Goal: Task Accomplishment & Management: Complete application form

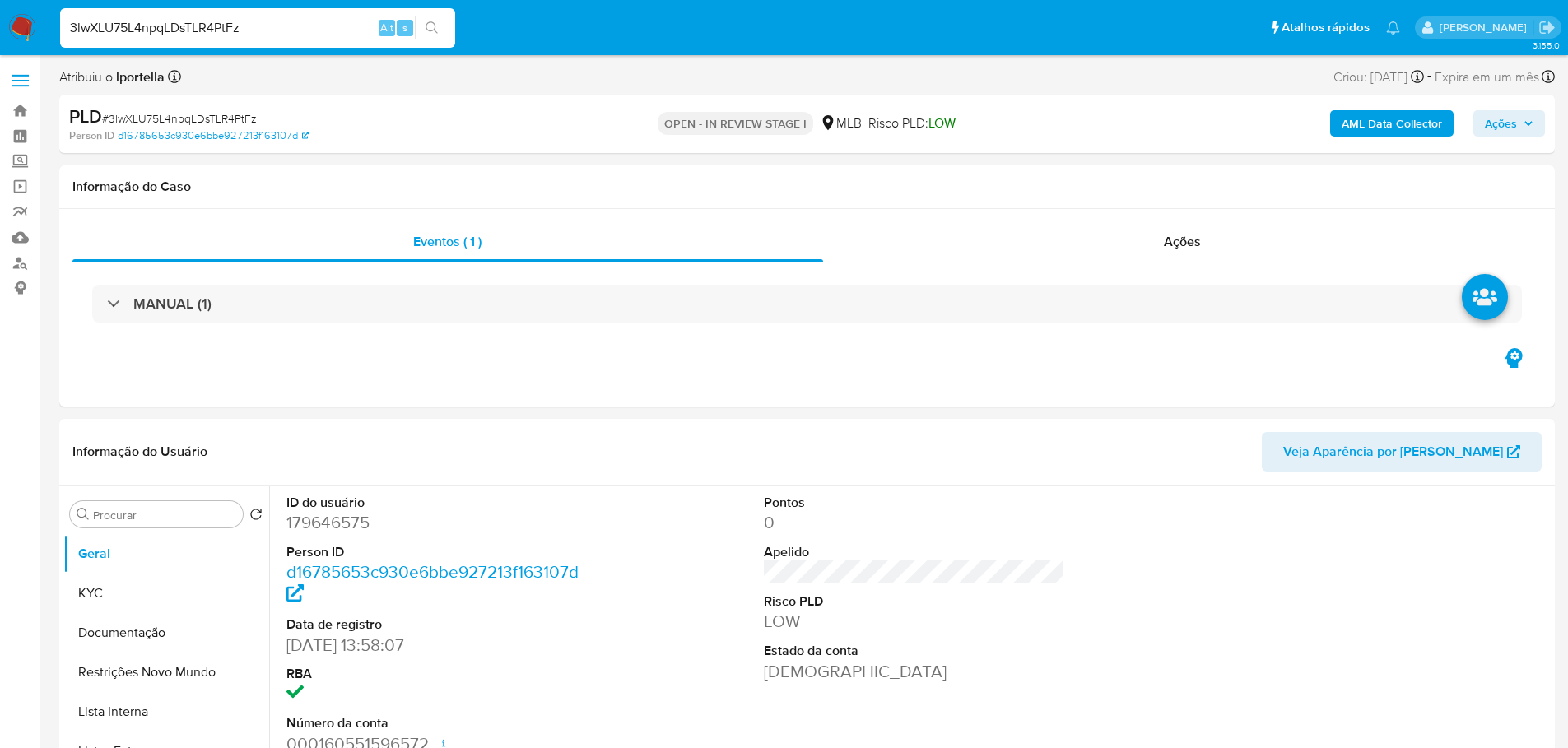
click at [10, 28] on img at bounding box center [22, 28] width 28 height 28
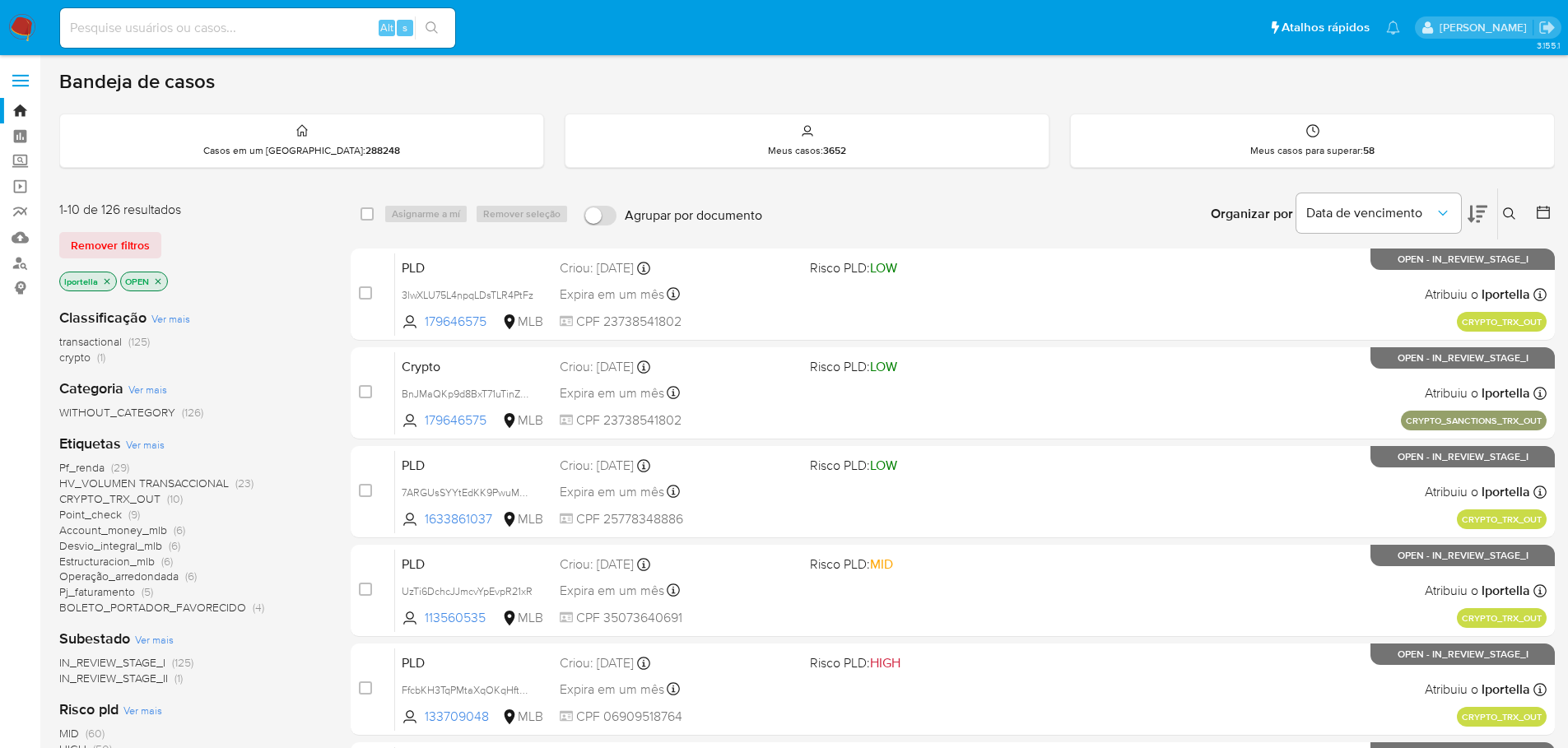
click at [148, 447] on span "Ver mais" at bounding box center [145, 444] width 38 height 15
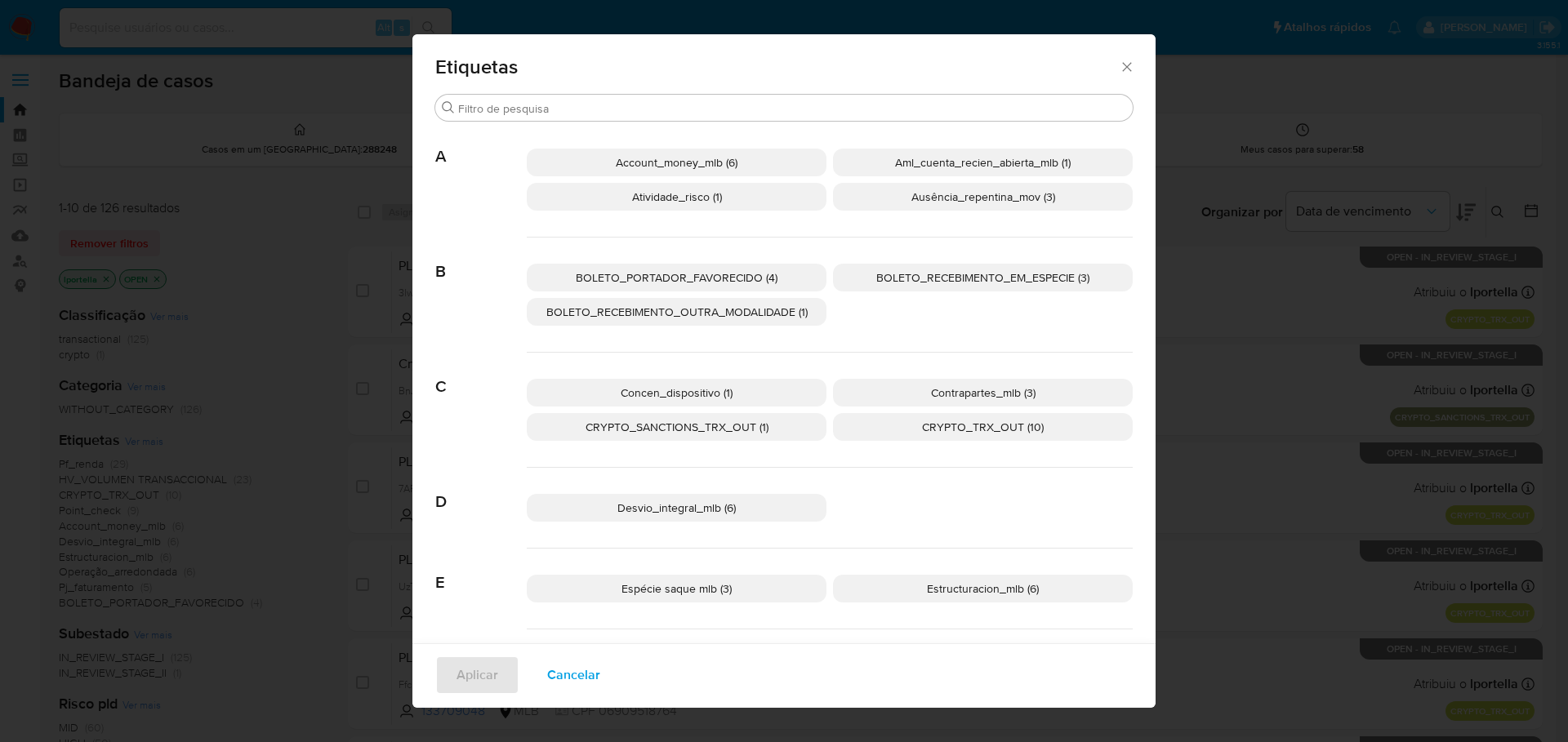
click at [279, 334] on div "Etiquetas Procurar A Account_money_mlb (6) Aml_cuenta_recien_abierta_mlb (1) At…" at bounding box center [784, 371] width 1568 height 742
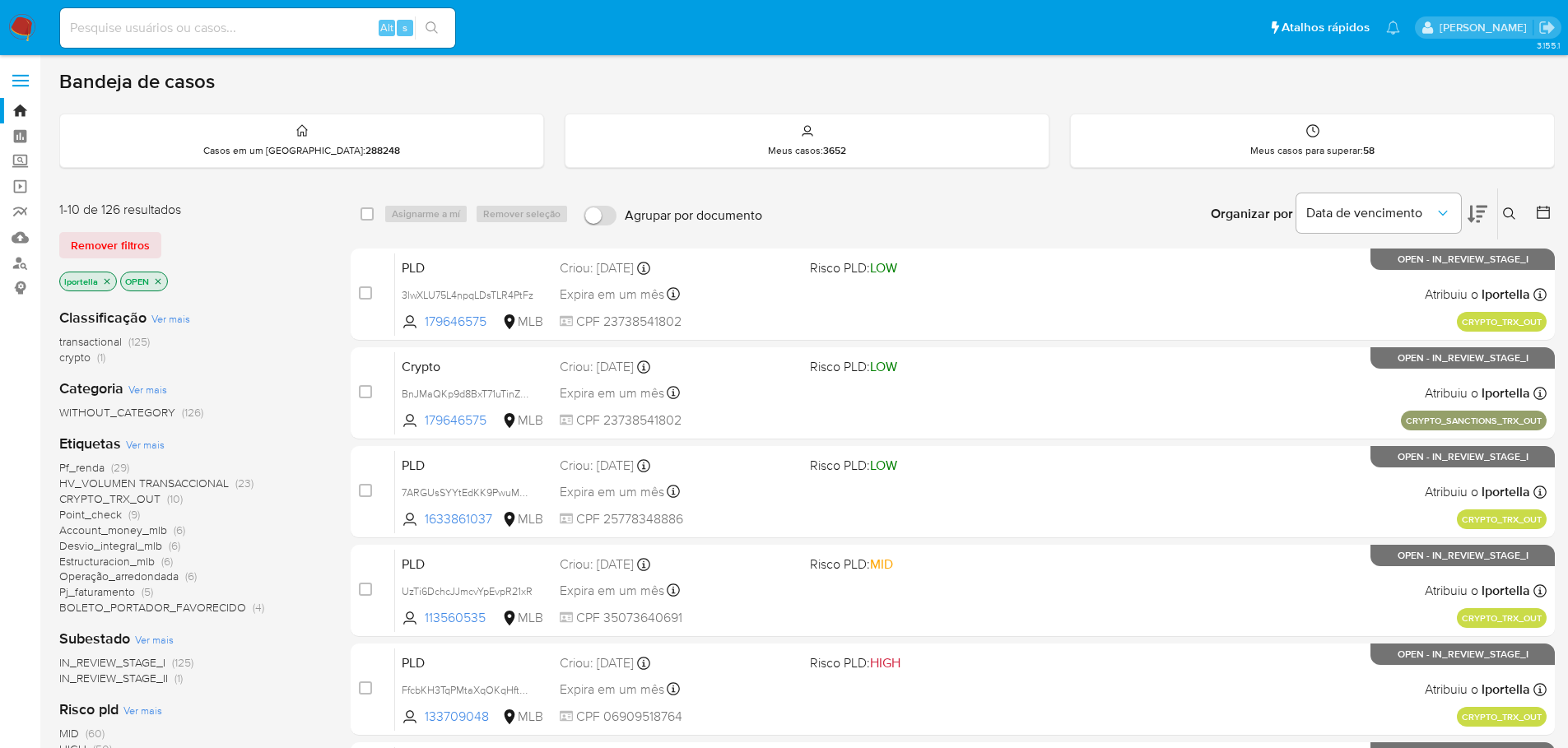
click at [108, 282] on icon "close-filter" at bounding box center [108, 280] width 6 height 6
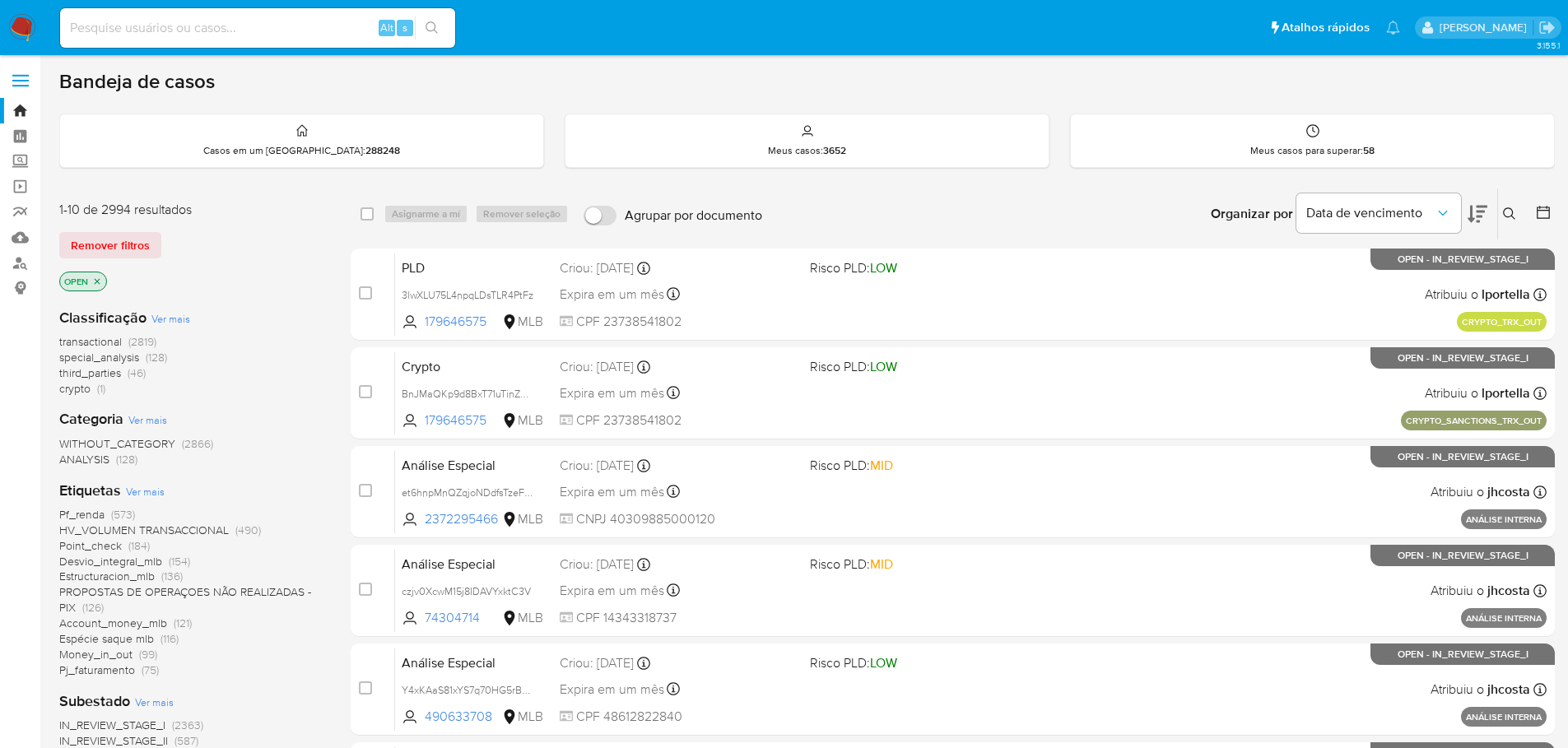
click at [177, 319] on span "Ver mais" at bounding box center [170, 318] width 38 height 15
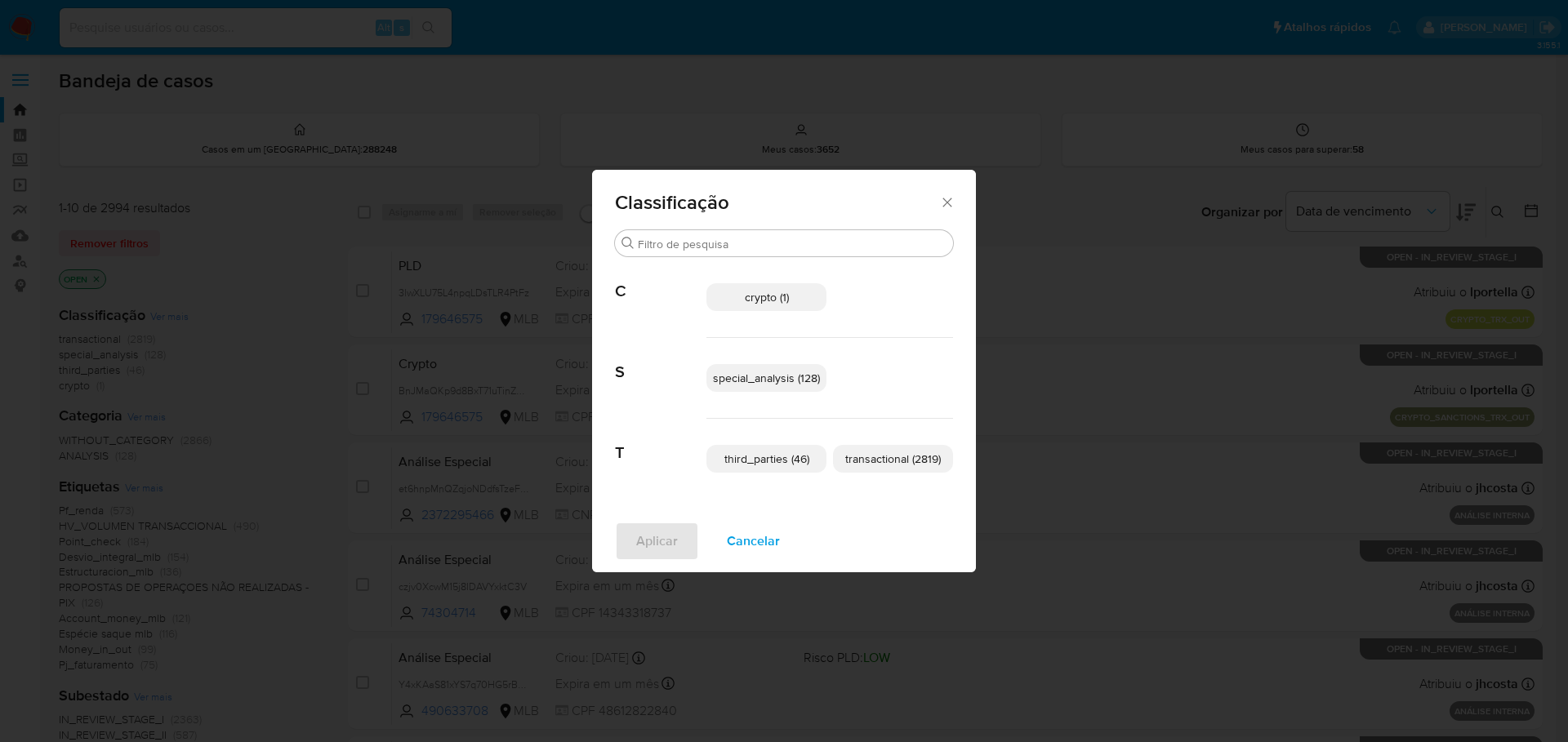
click at [254, 361] on div "Classificação Procurar C crypto (1) S special_analysis (128) T third_parties (4…" at bounding box center [784, 371] width 1568 height 742
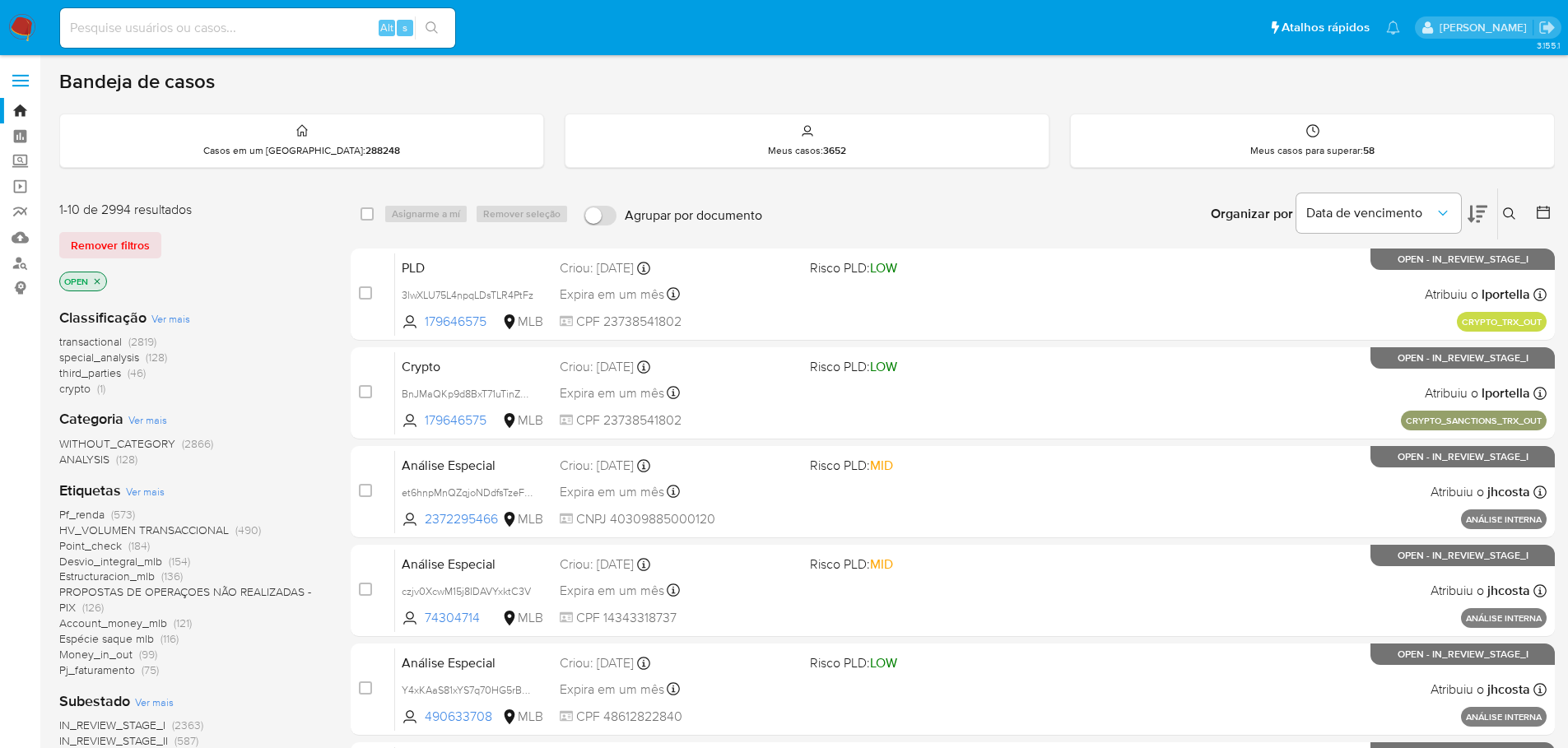
click at [138, 493] on span "Ver mais" at bounding box center [145, 491] width 38 height 15
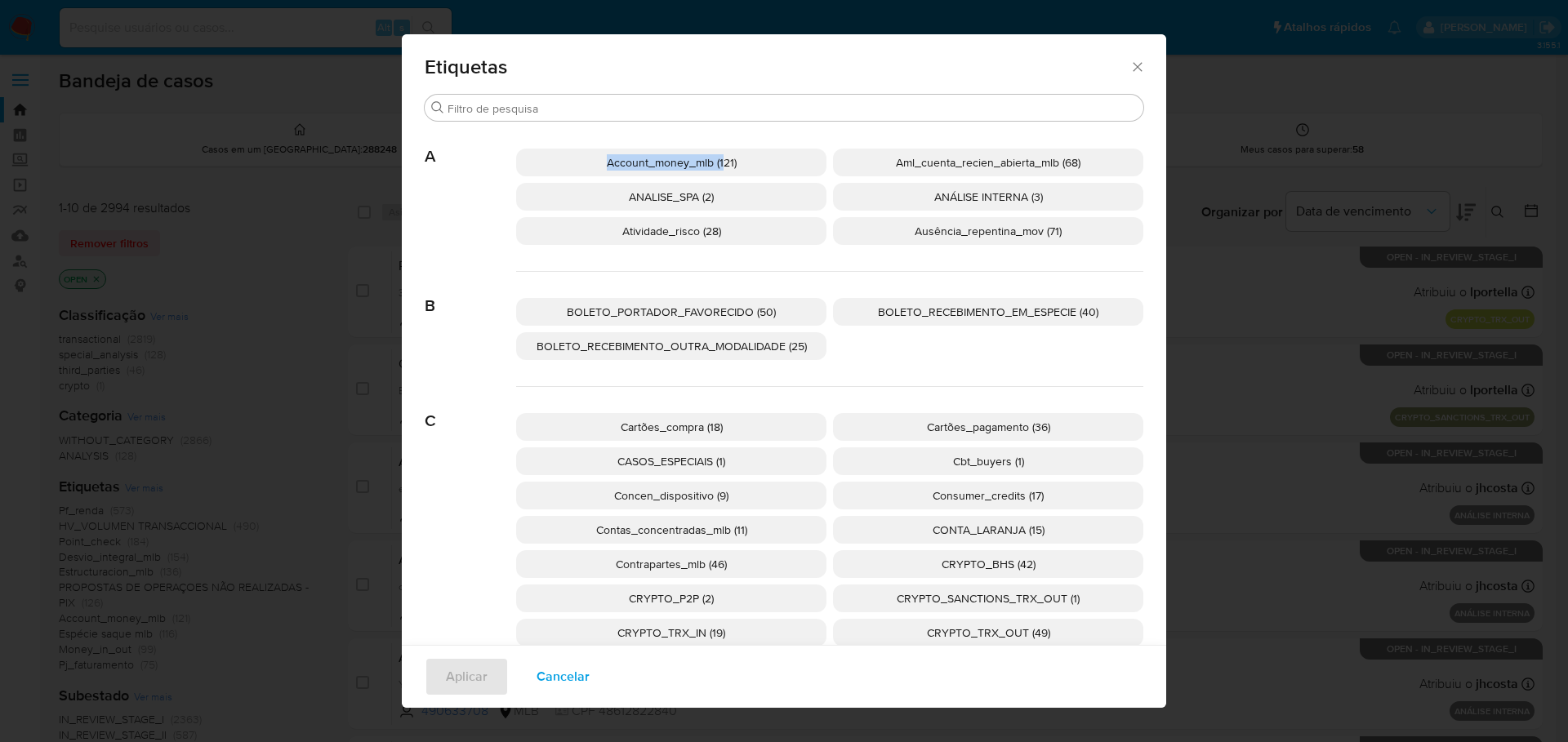
drag, startPoint x: 595, startPoint y: 161, endPoint x: 725, endPoint y: 135, distance: 132.6
click at [719, 138] on div "Account_money_mlb (121) Aml_cuenta_recien_abierta_mlb (68) ANALISE_SPA (2) ANÁL…" at bounding box center [829, 197] width 627 height 149
click at [725, 134] on div "Account_money_mlb (121) Aml_cuenta_recien_abierta_mlb (68) ANALISE_SPA (2) ANÁL…" at bounding box center [829, 197] width 627 height 149
copy span "Ausência_repentina_mov"
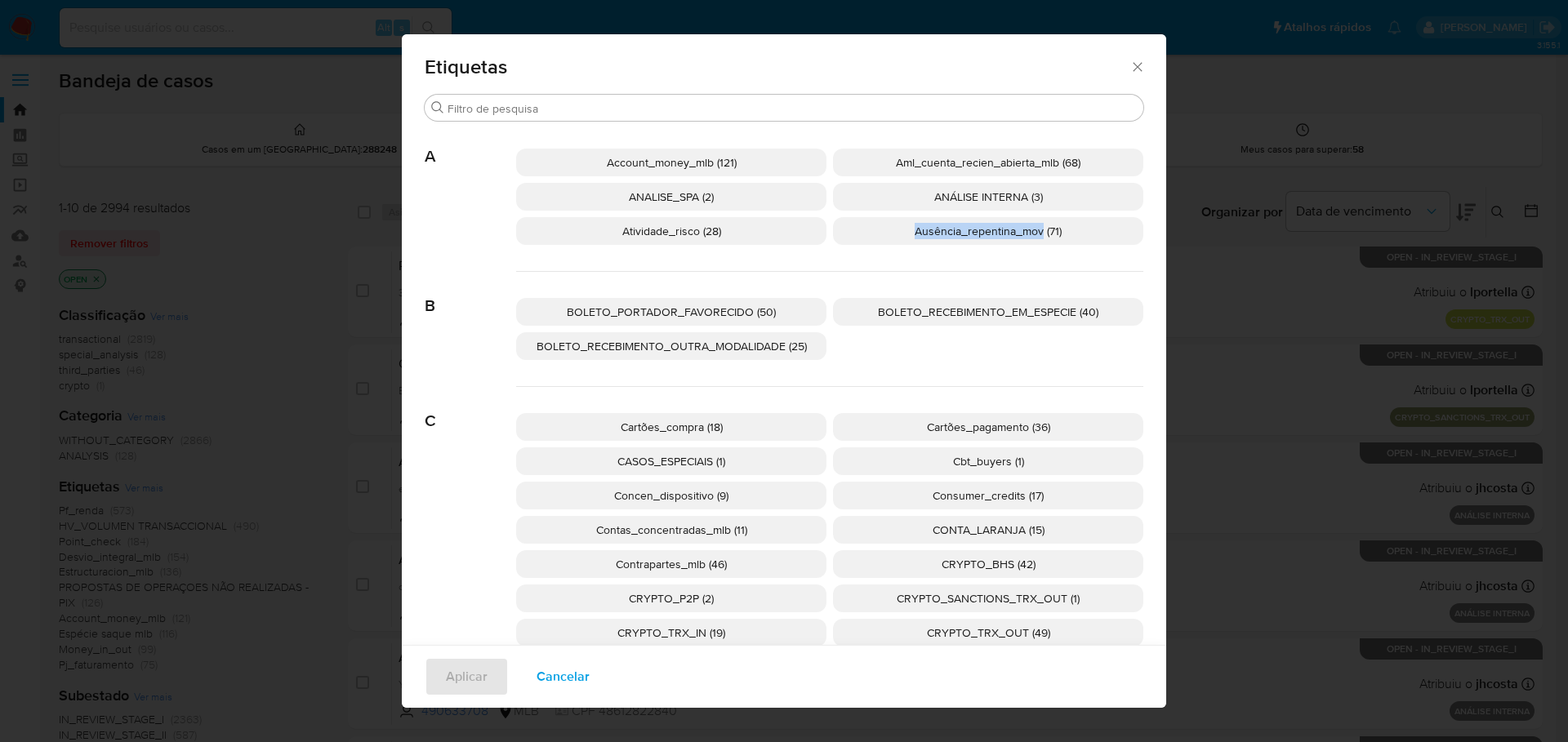
drag, startPoint x: 892, startPoint y: 237, endPoint x: 1036, endPoint y: 247, distance: 144.3
click at [1036, 247] on div "Account_money_mlb (121) Aml_cuenta_recien_abierta_mlb (68) ANALISE_SPA (2) ANÁL…" at bounding box center [829, 197] width 627 height 149
copy span "BOLETO_PORTADOR_FAVORECIDO"
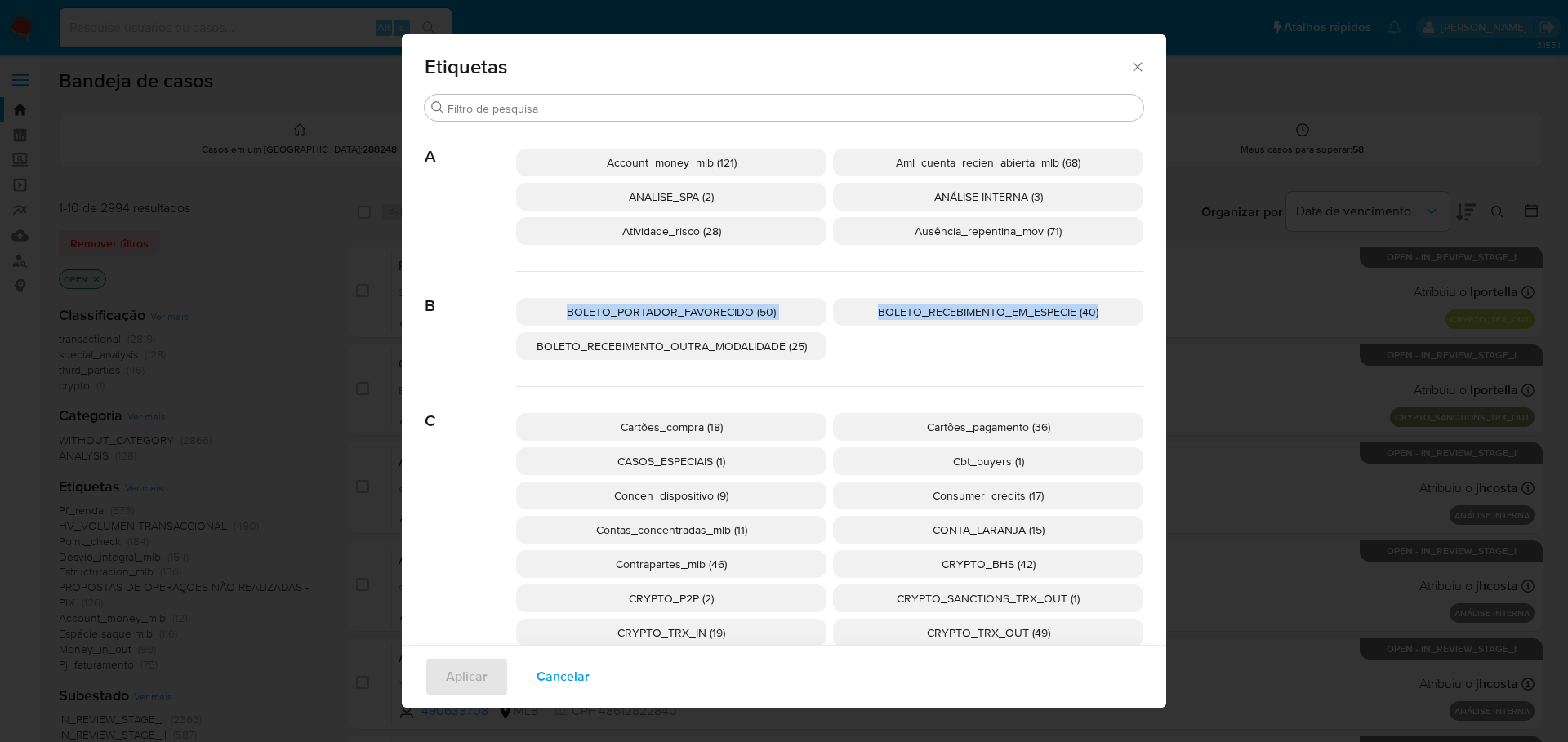
drag, startPoint x: 551, startPoint y: 316, endPoint x: 512, endPoint y: 341, distance: 46.3
click at [516, 340] on div "BOLETO_PORTADOR_FAVORECIDO (50) BOLETO_RECEBIMENTO_EM_ESPECIE (40) BOLETO_RECEB…" at bounding box center [829, 329] width 627 height 115
click at [470, 348] on div "B BOLETO_PORTADOR_FAVORECIDO (50) BOLETO_RECEBIMENTO_EM_ESPECIE (40) BOLETO_REC…" at bounding box center [784, 329] width 719 height 115
copy span "BOLETO_RECEBIMENTO_EM_ESPECIE"
drag, startPoint x: 867, startPoint y: 315, endPoint x: 1041, endPoint y: 343, distance: 176.2
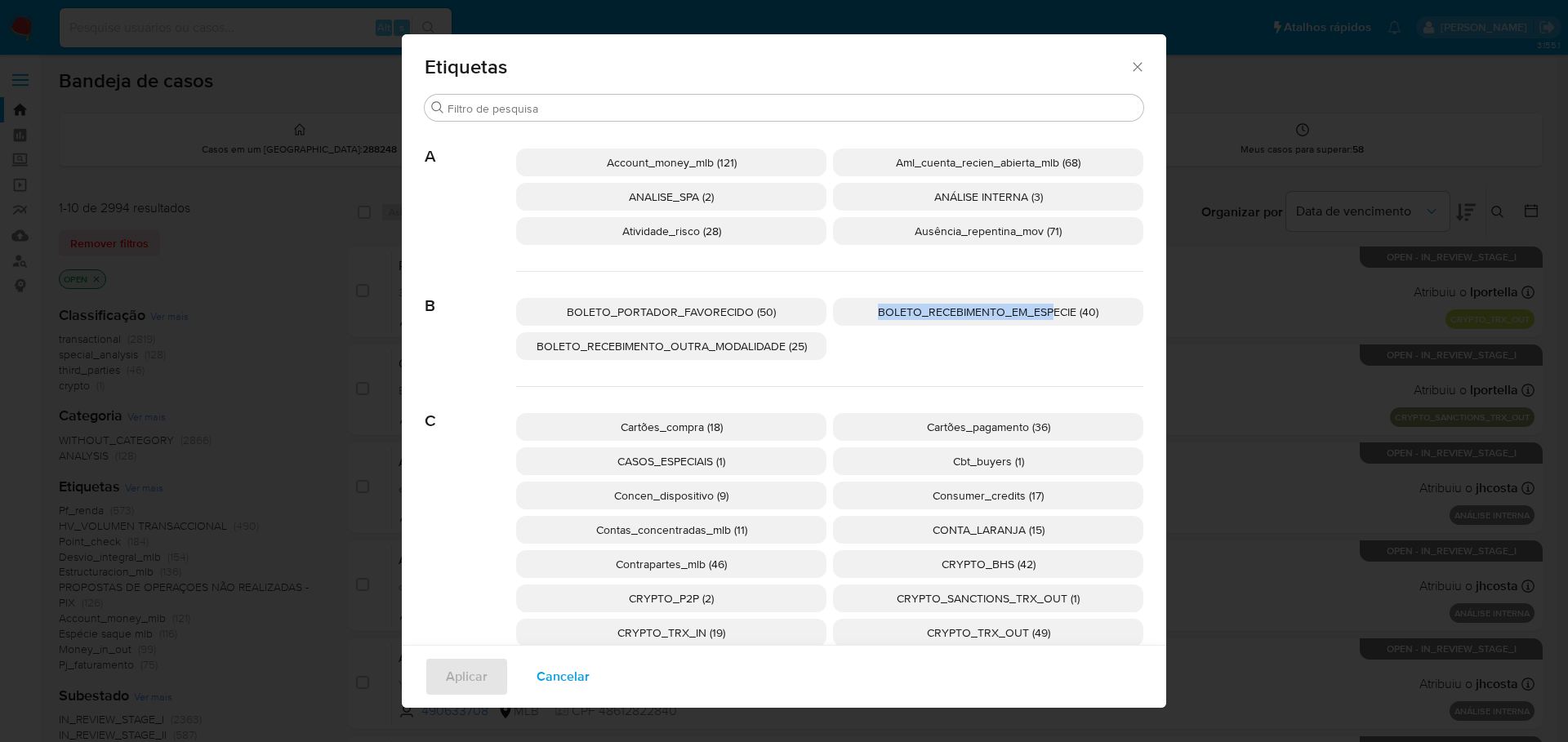
click at [1041, 343] on div "BOLETO_PORTADOR_FAVORECIDO (50) BOLETO_RECEBIMENTO_EM_ESPECIE (40) BOLETO_RECEB…" at bounding box center [829, 329] width 627 height 115
copy span "BOLETO_RECEBIMENTO_OUTRA_MODALIDADE"
drag, startPoint x: 524, startPoint y: 353, endPoint x: 771, endPoint y: 371, distance: 247.7
click at [780, 362] on div "BOLETO_PORTADOR_FAVORECIDO (50) BOLETO_RECEBIMENTO_EM_ESPECIE (40) BOLETO_RECEB…" at bounding box center [829, 329] width 627 height 115
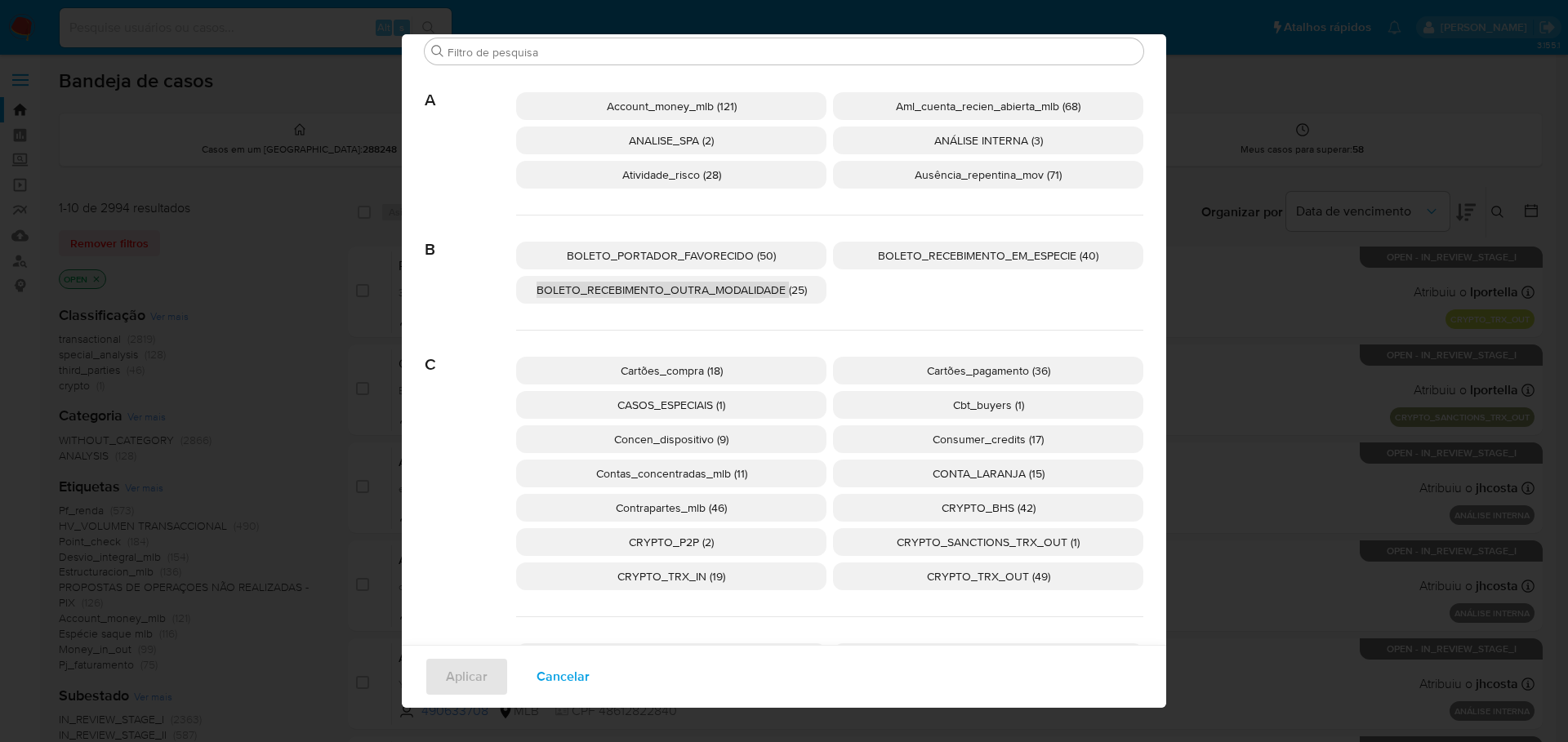
scroll to position [70, 0]
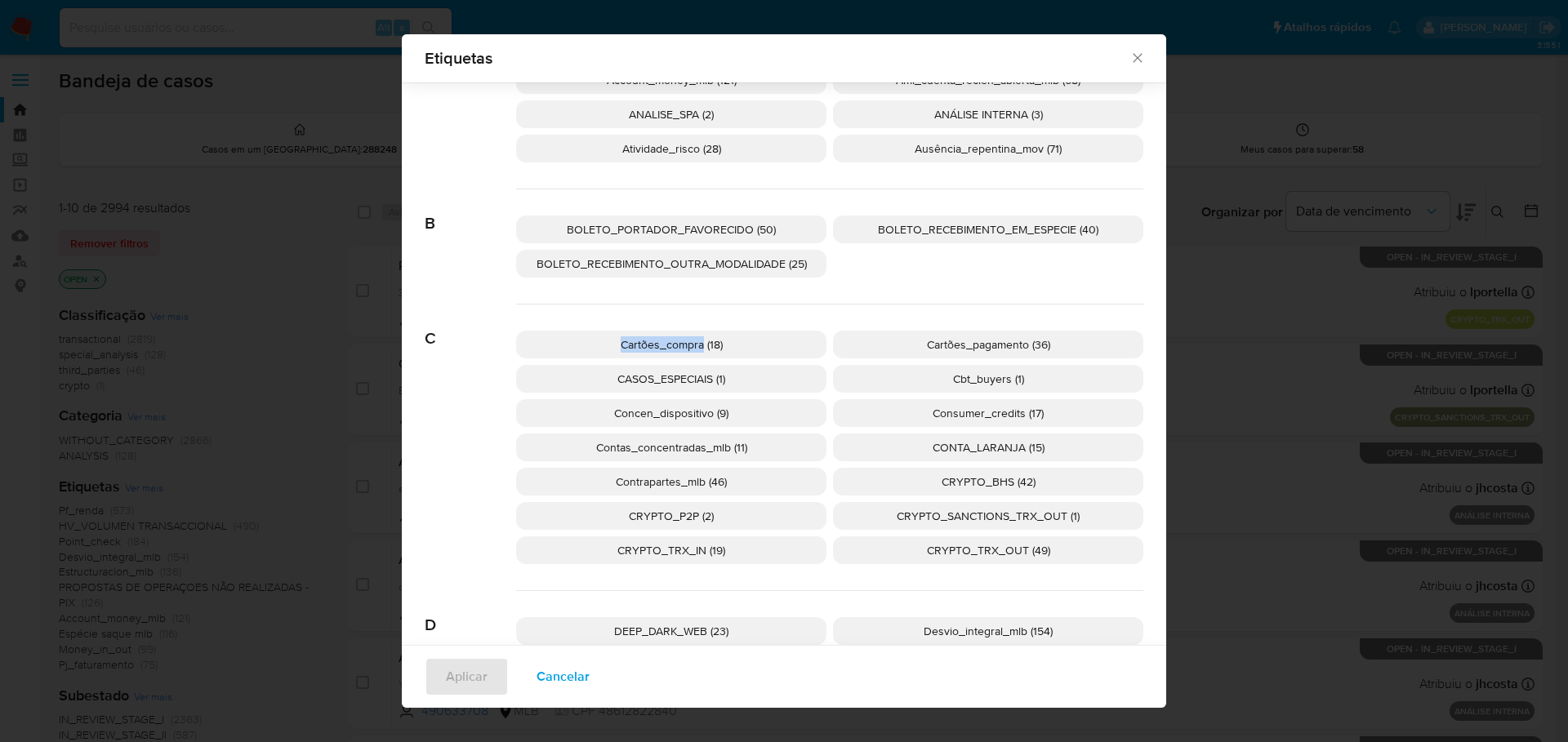
copy span "Cartões_compra"
drag, startPoint x: 608, startPoint y: 350, endPoint x: 511, endPoint y: 362, distance: 97.7
click at [529, 361] on div "Cartões_compra (18) Cartões_pagamento (36) CASOS_ESPECIAIS (1) Cbt_buyers (1) C…" at bounding box center [829, 447] width 627 height 287
click at [458, 393] on div "C Cartões_compra (18) Cartões_pagamento (36) CASOS_ESPECIAIS (1) Cbt_buyers (1)…" at bounding box center [784, 447] width 719 height 287
copy span "Cartões_pagamento"
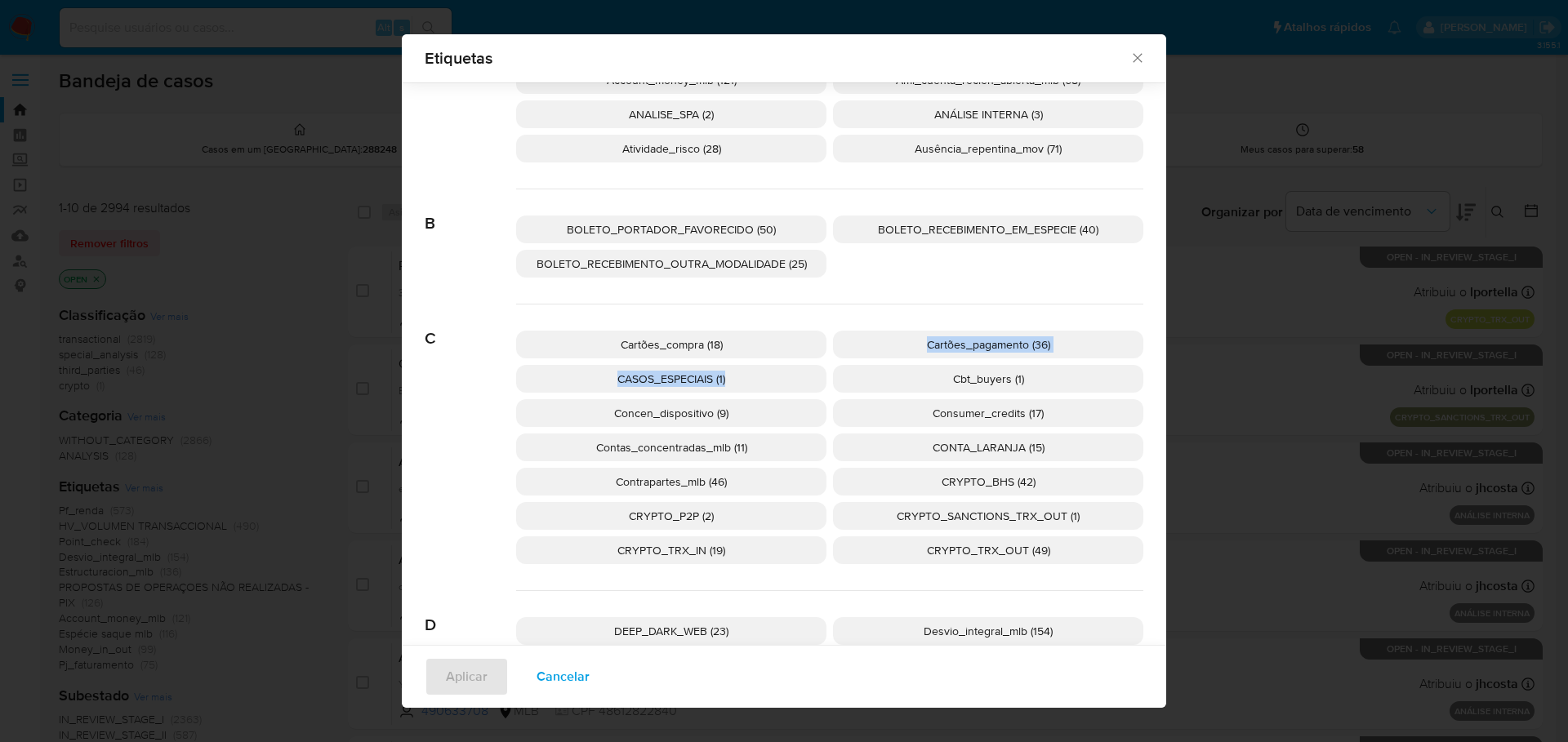
drag, startPoint x: 912, startPoint y: 344, endPoint x: 336, endPoint y: 381, distance: 577.2
click at [517, 381] on div "Cartões_compra (18) Cartões_pagamento (36) CASOS_ESPECIAIS (1) Cbt_buyers (1) C…" at bounding box center [829, 447] width 627 height 287
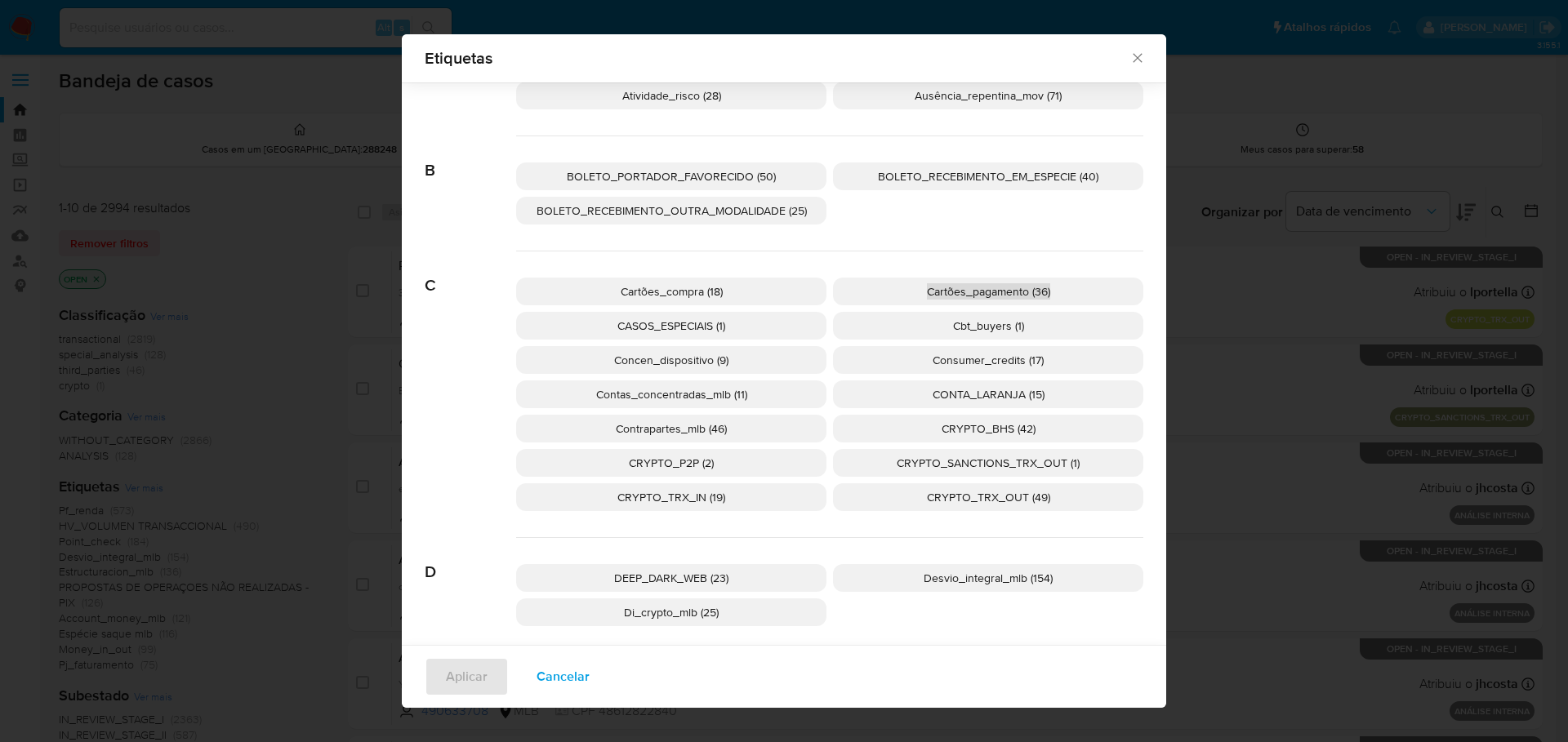
scroll to position [152, 0]
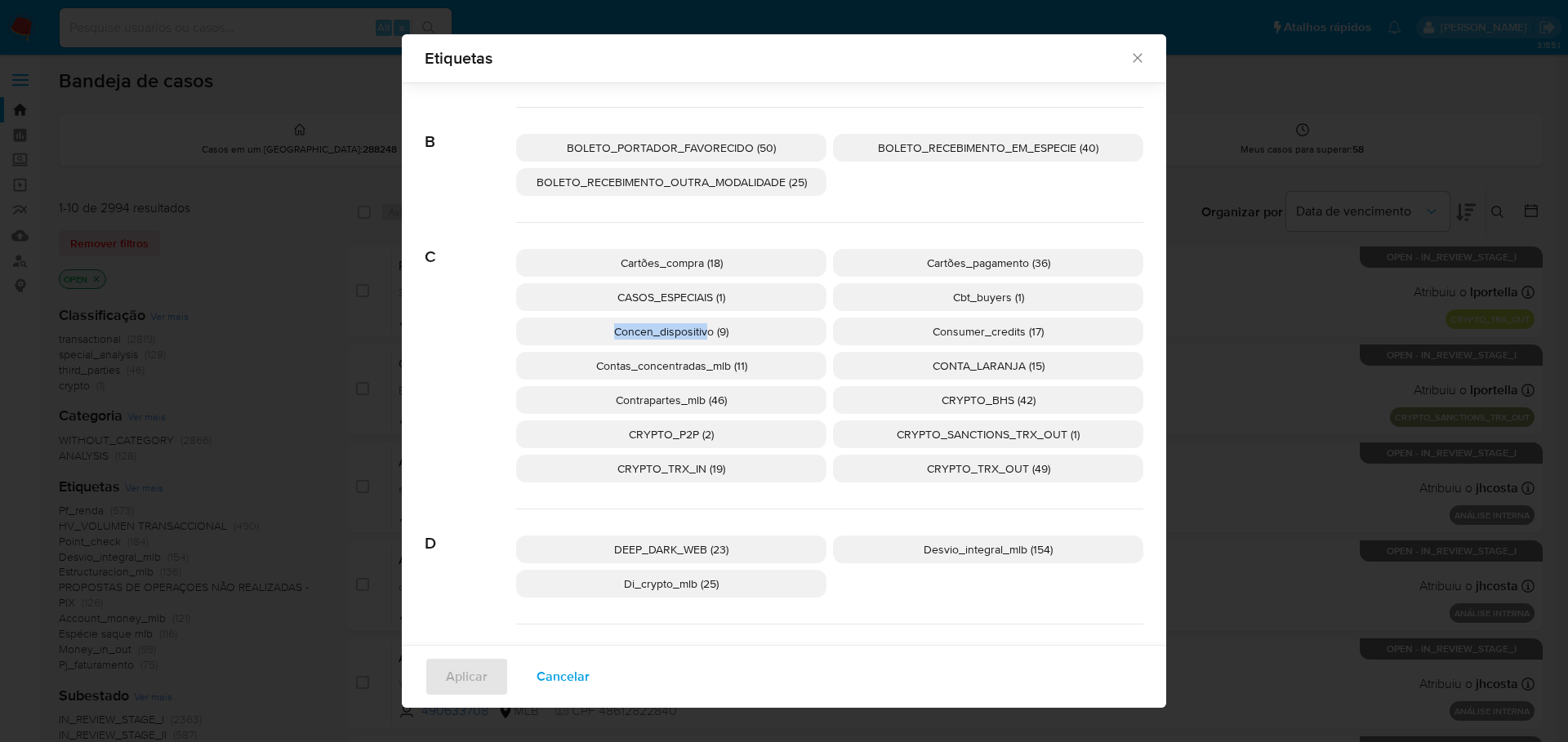
drag, startPoint x: 601, startPoint y: 333, endPoint x: 699, endPoint y: 341, distance: 98.3
click at [699, 341] on p "Concen_dispositivo (9)" at bounding box center [671, 331] width 310 height 28
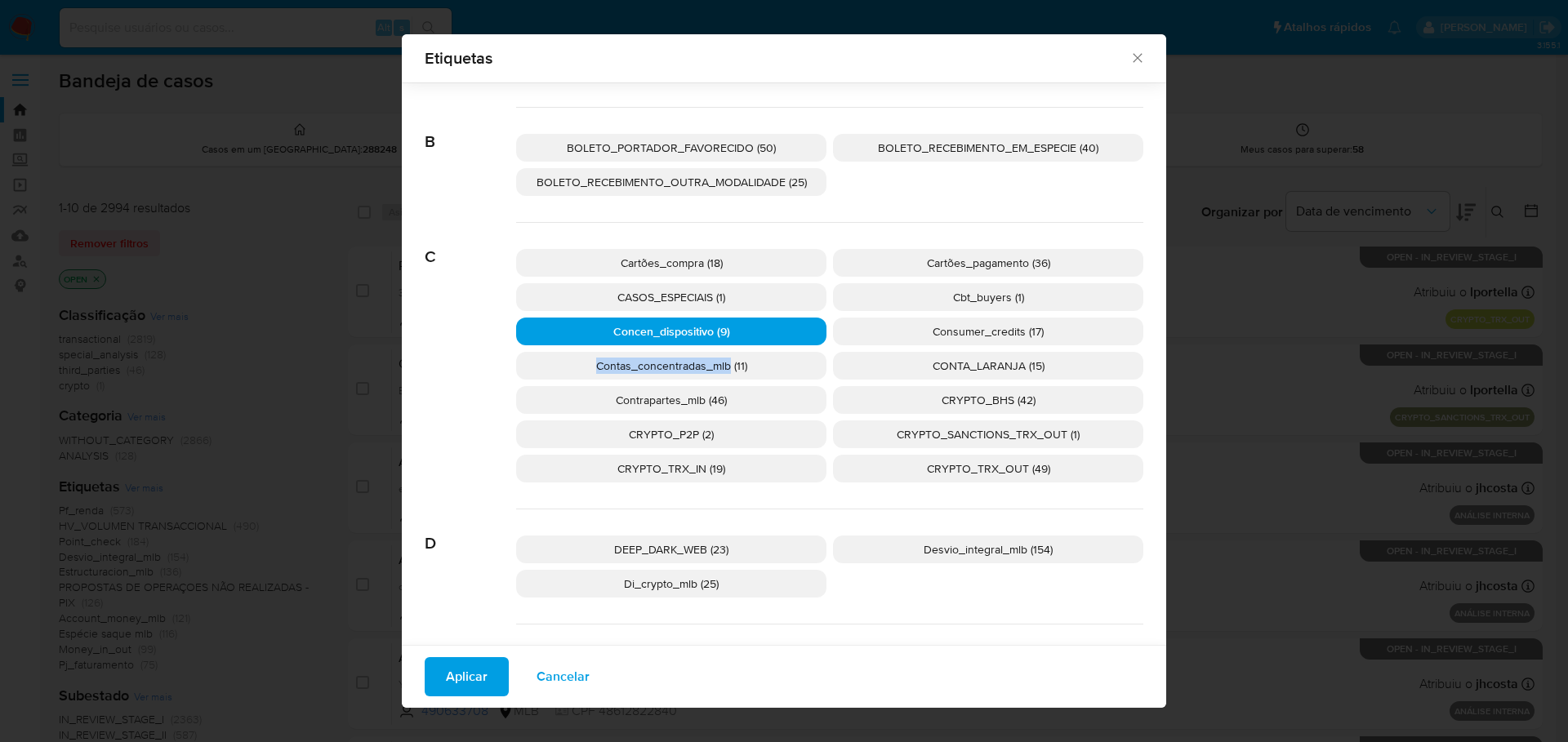
copy span "Contas_concentradas_mlb"
drag, startPoint x: 585, startPoint y: 368, endPoint x: 563, endPoint y: 395, distance: 34.8
click at [673, 386] on div "Cartões_compra (18) Cartões_pagamento (36) CASOS_ESPECIAIS (1) Cbt_buyers (1) C…" at bounding box center [829, 366] width 627 height 287
click at [440, 400] on div "C Cartões_compra (18) Cartões_pagamento (36) CASOS_ESPECIAIS (1) Cbt_buyers (1)…" at bounding box center [784, 366] width 719 height 287
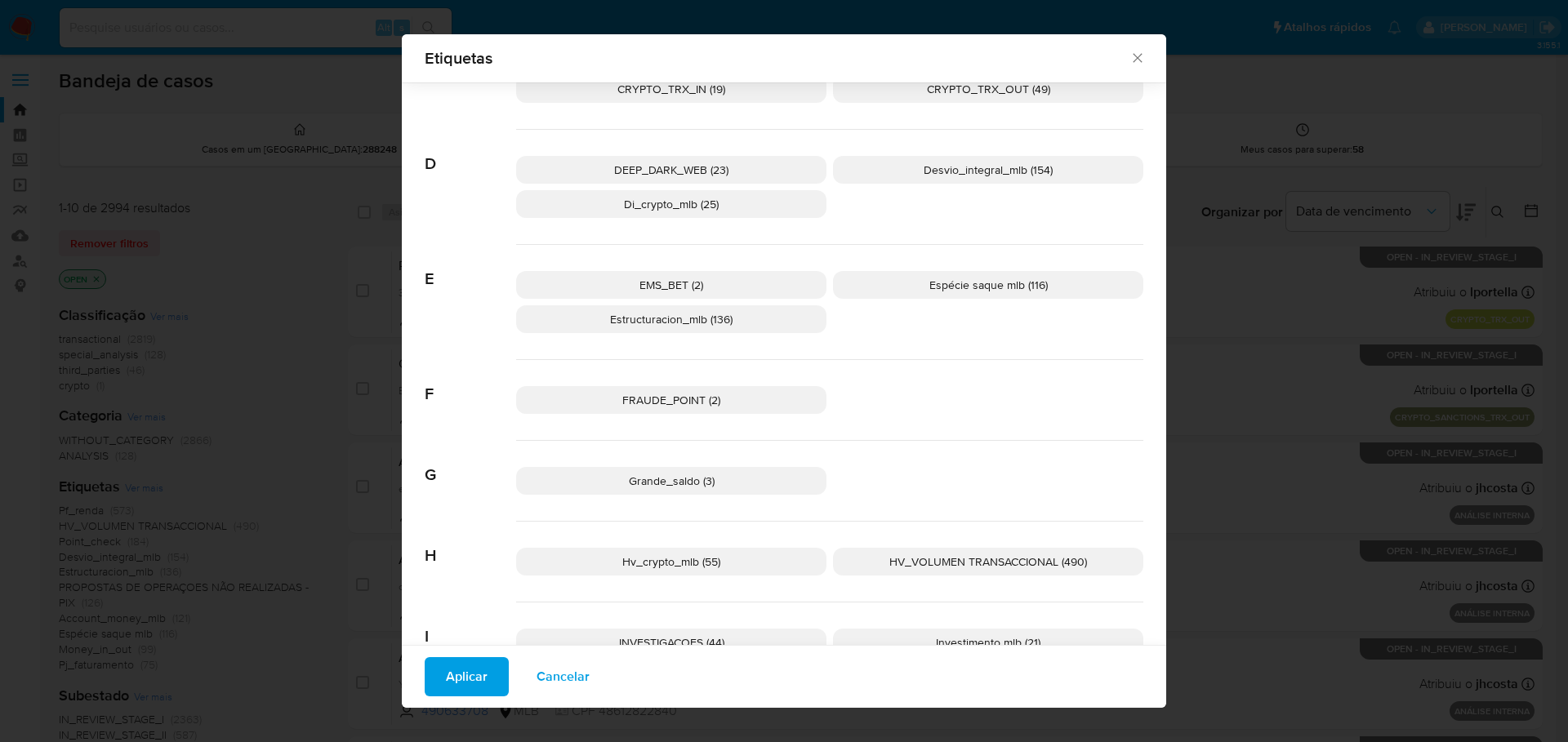
scroll to position [560, 0]
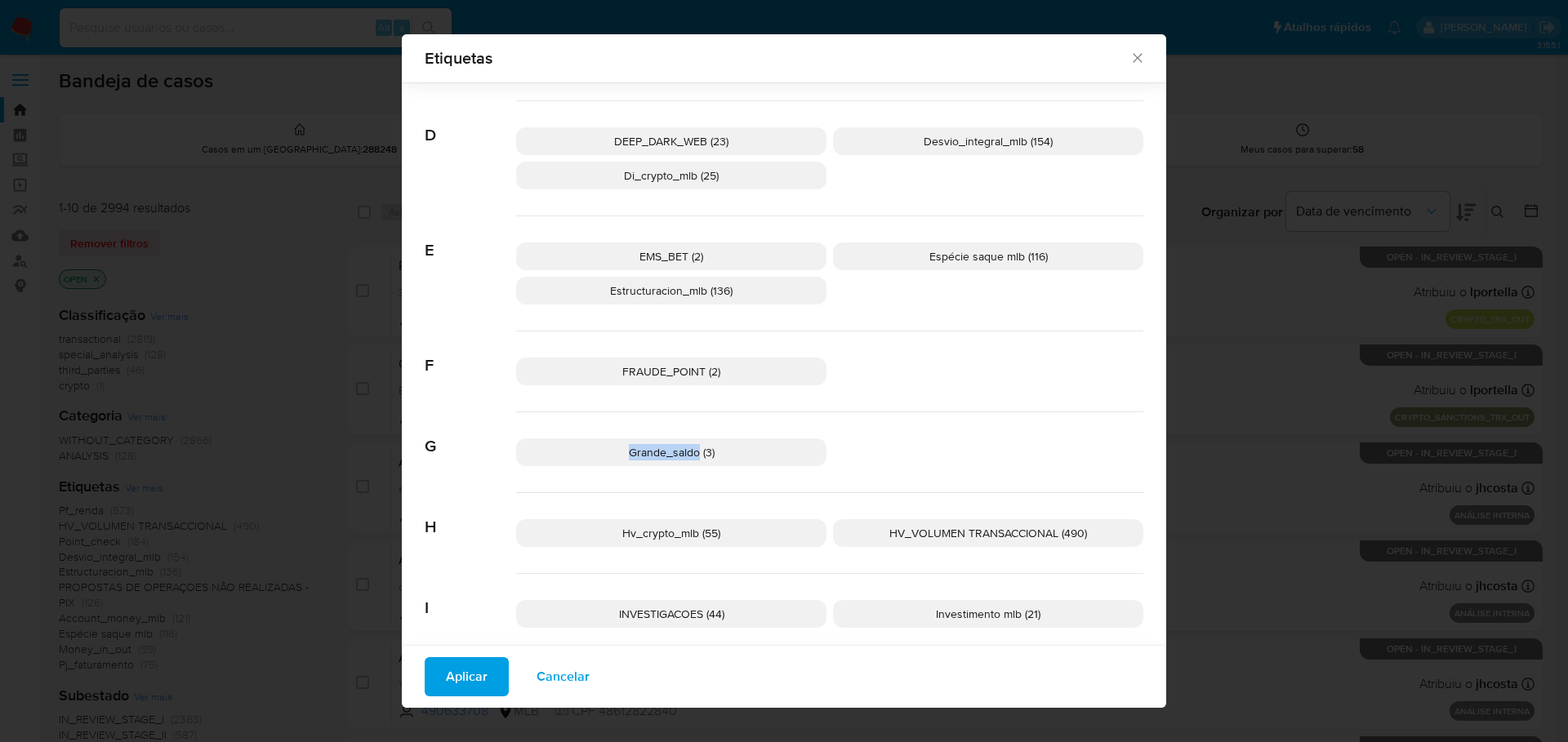
copy span "Grande_saldo"
drag, startPoint x: 615, startPoint y: 458, endPoint x: 684, endPoint y: 485, distance: 74.1
click at [684, 485] on div "Grande_saldo (3)" at bounding box center [829, 452] width 627 height 81
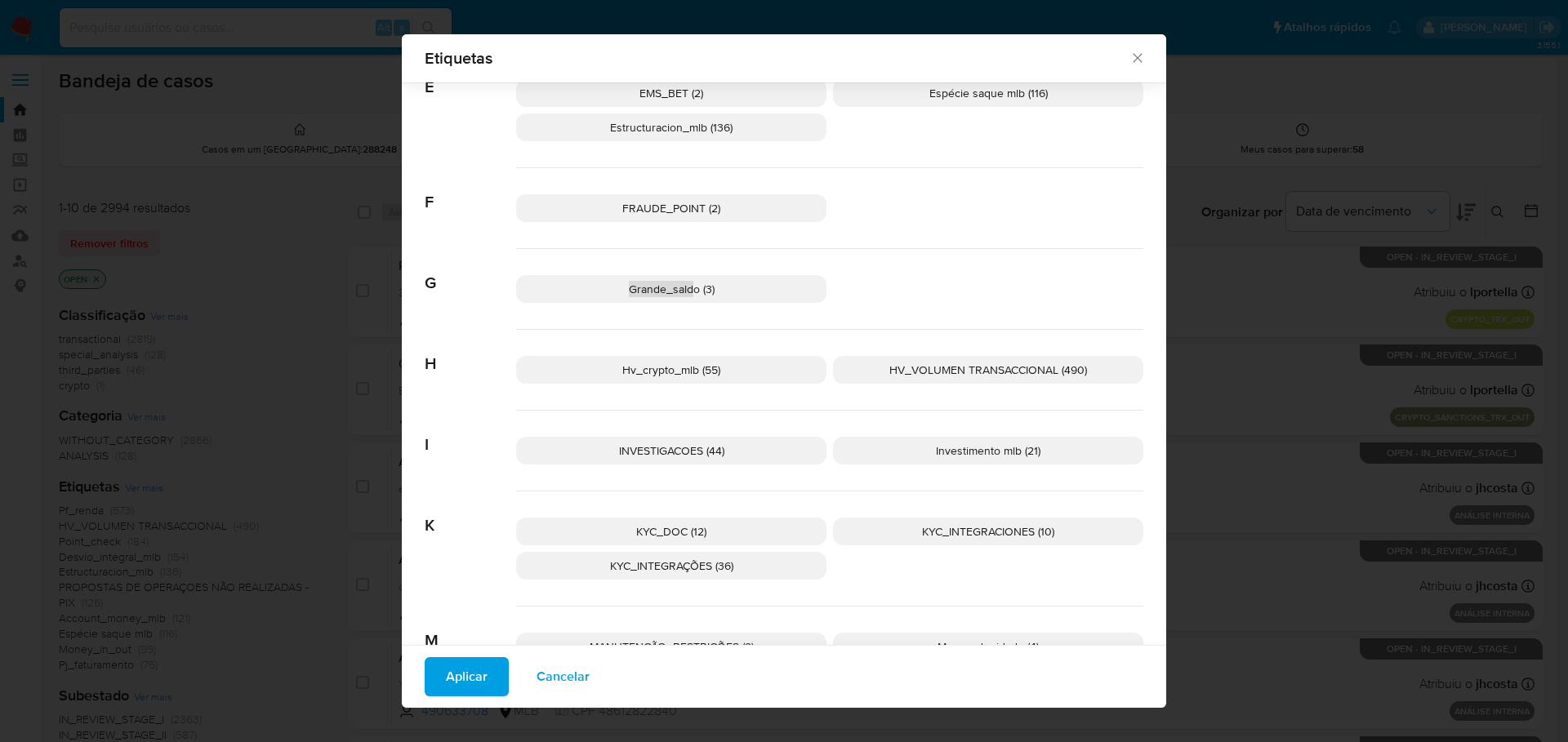
scroll to position [805, 0]
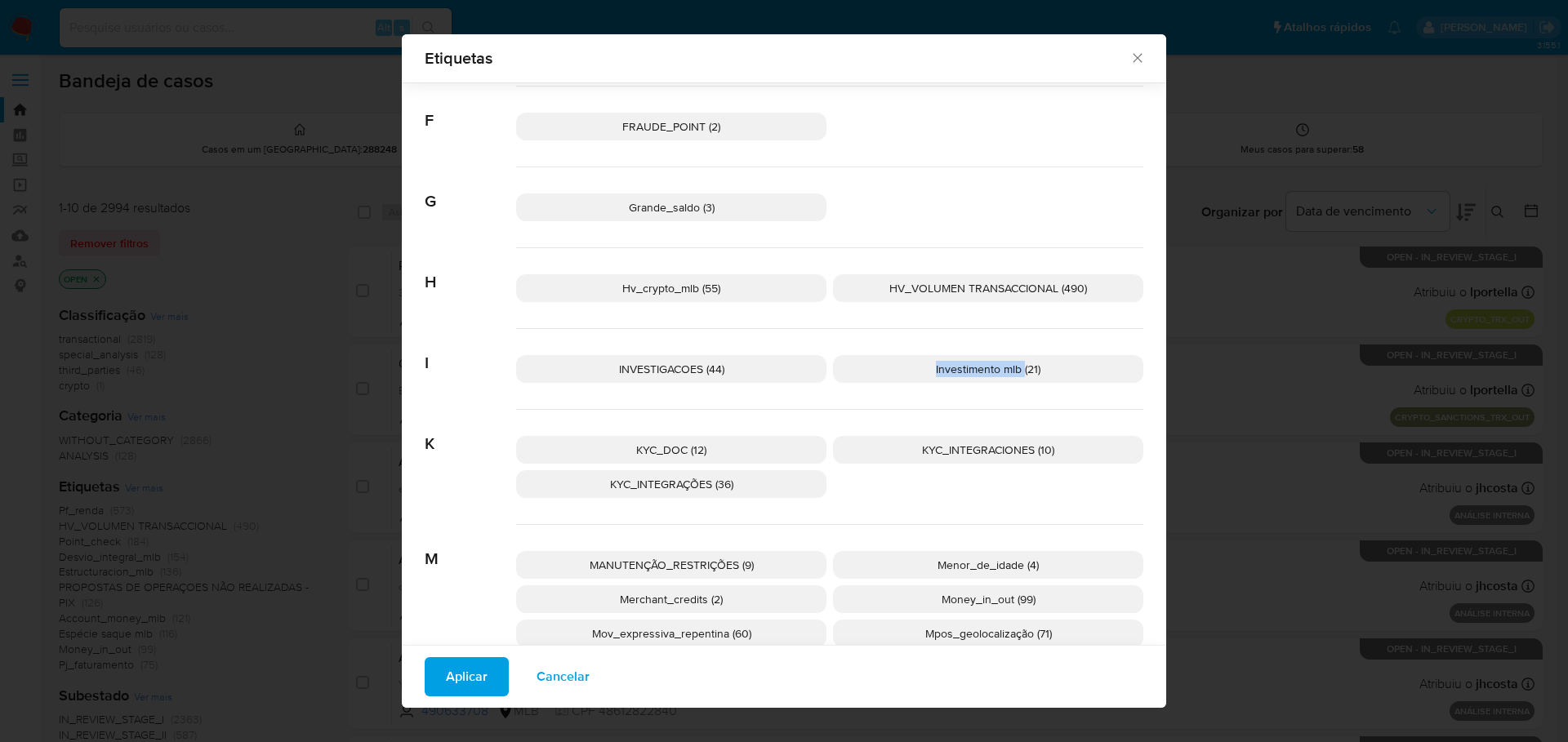
copy span "Investimento mlb"
drag, startPoint x: 927, startPoint y: 370, endPoint x: 374, endPoint y: 455, distance: 559.5
click at [1002, 407] on div "INVESTIGACOES (44) Investimento mlb (21)" at bounding box center [829, 369] width 627 height 81
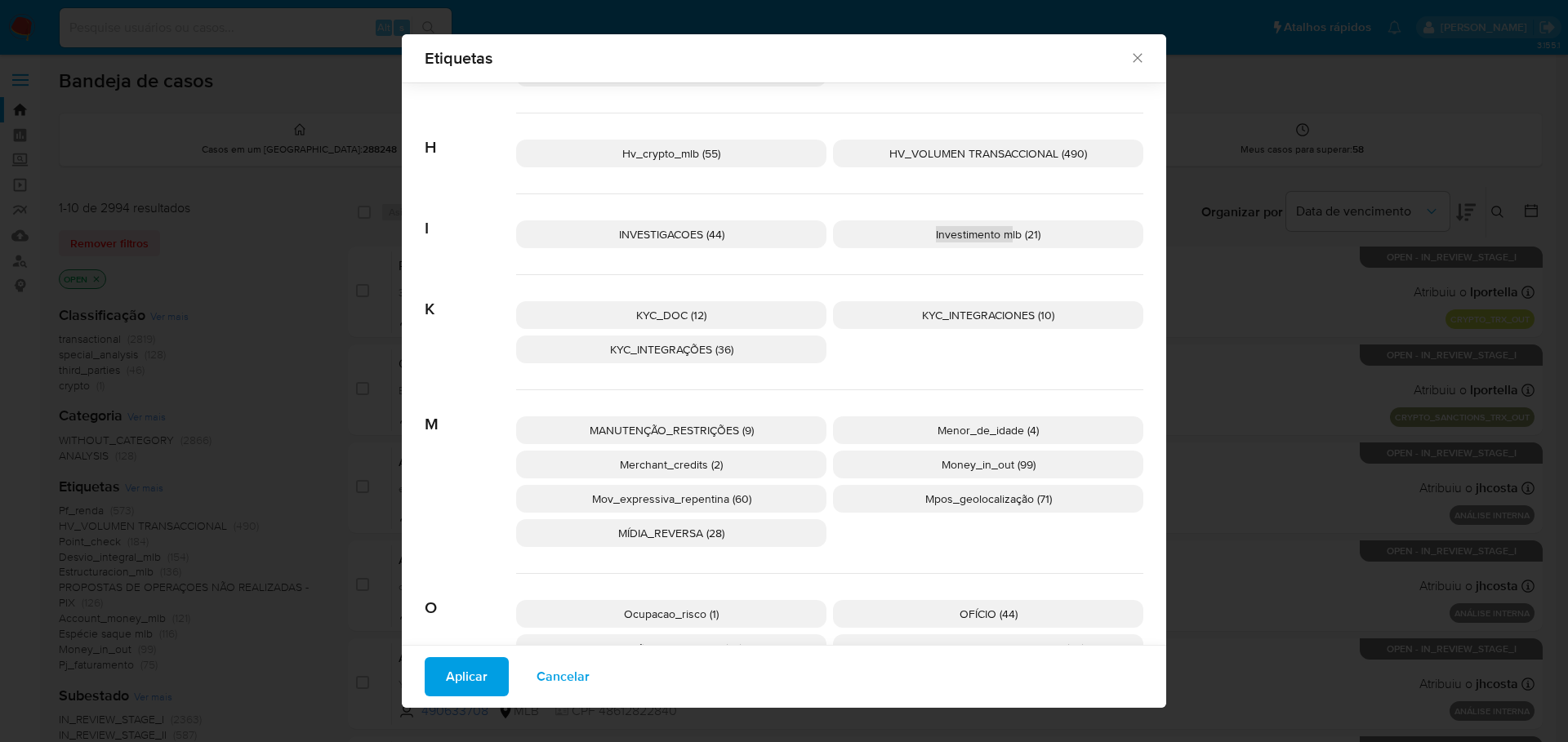
scroll to position [968, 0]
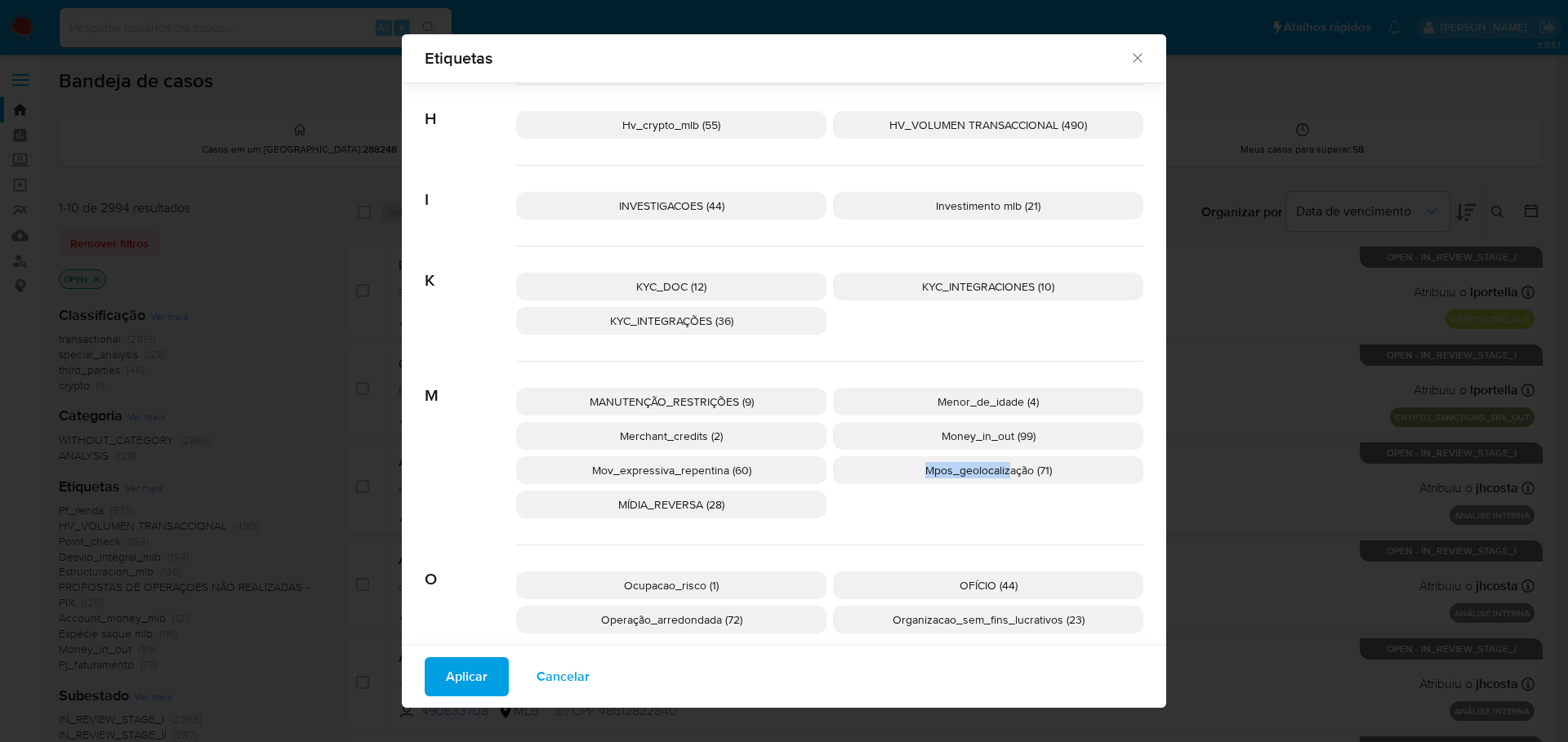
drag, startPoint x: 912, startPoint y: 472, endPoint x: 1001, endPoint y: 514, distance: 98.4
click at [1001, 514] on div "MANUTENÇÃO_RESTRIÇÕES (9) Menor_de_idade (4) Merchant_credits (2) Money_in_out …" at bounding box center [829, 453] width 627 height 184
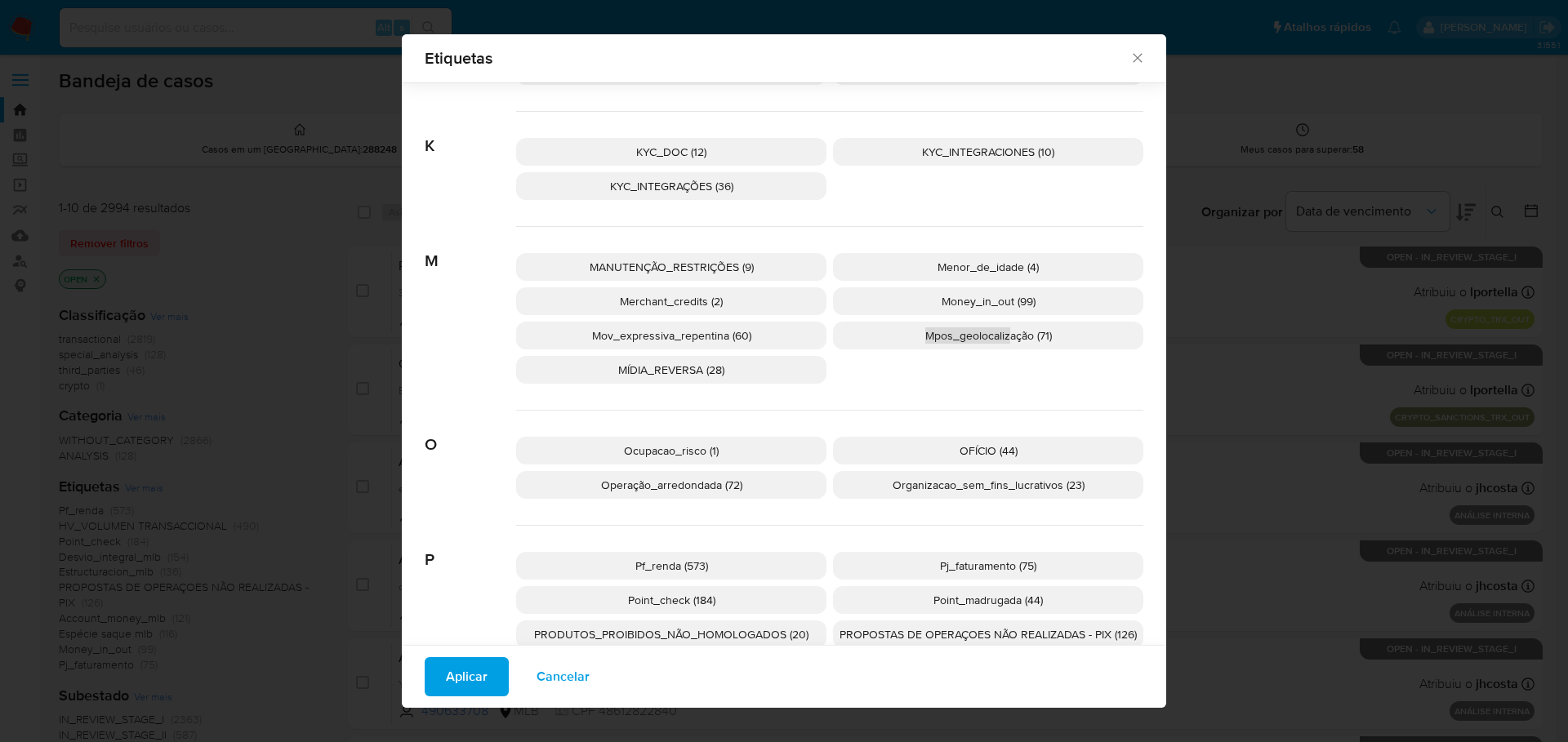
scroll to position [1132, 0]
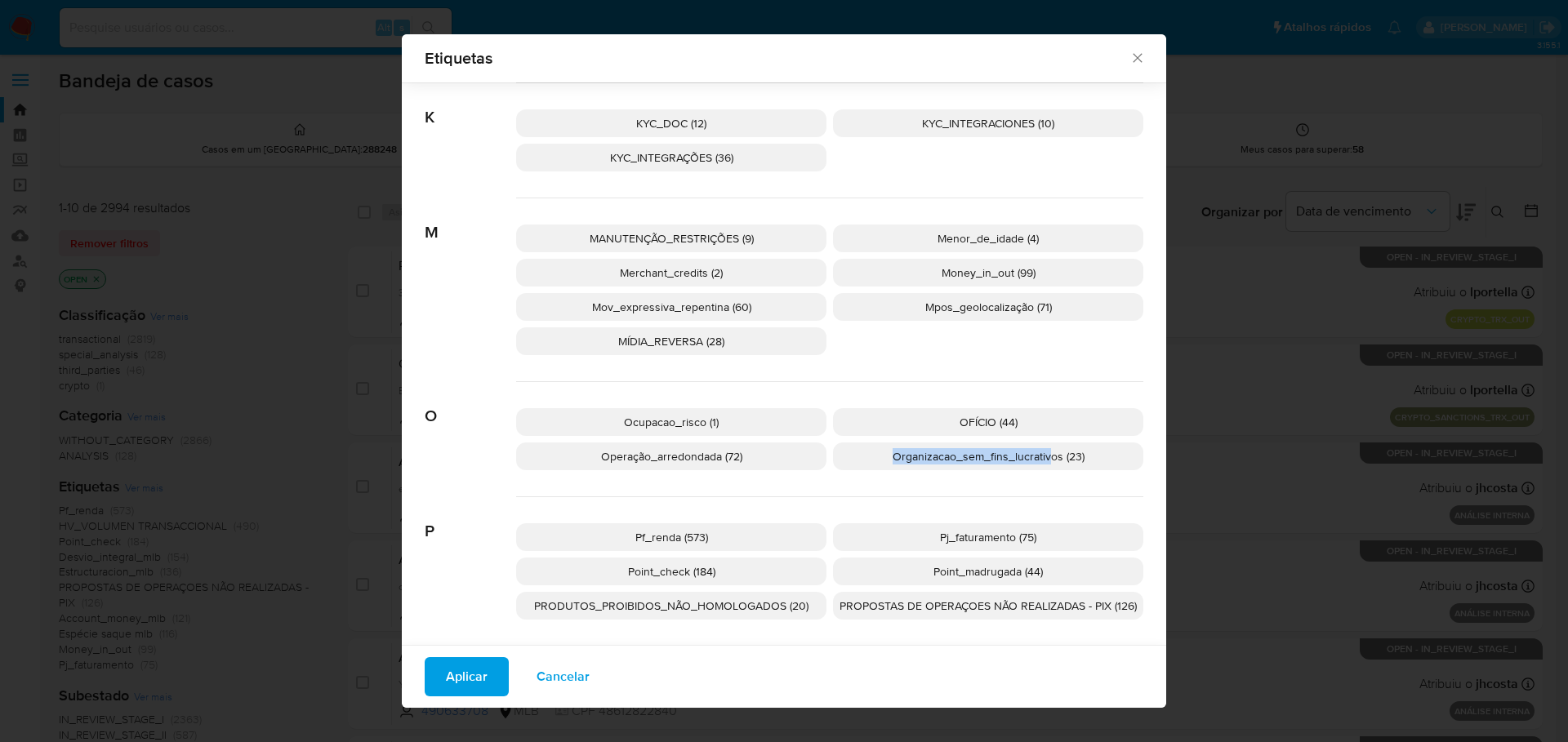
drag, startPoint x: 881, startPoint y: 455, endPoint x: 1036, endPoint y: 485, distance: 157.9
click at [1044, 481] on div "Ocupacao_risco (1) OFÍCIO (44) Operação_arredondada (72) Organizacao_sem_fins_l…" at bounding box center [829, 439] width 627 height 115
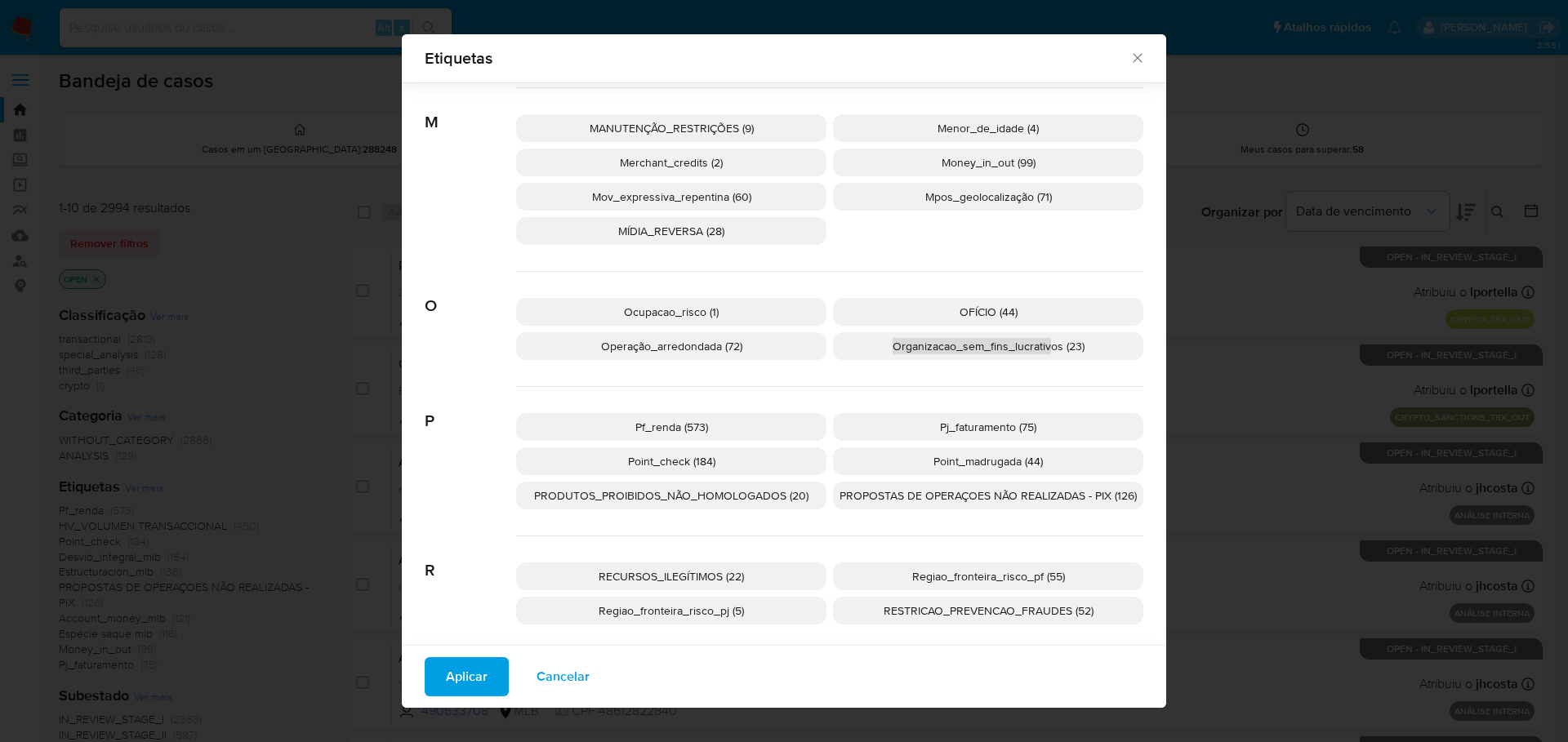
scroll to position [1214, 0]
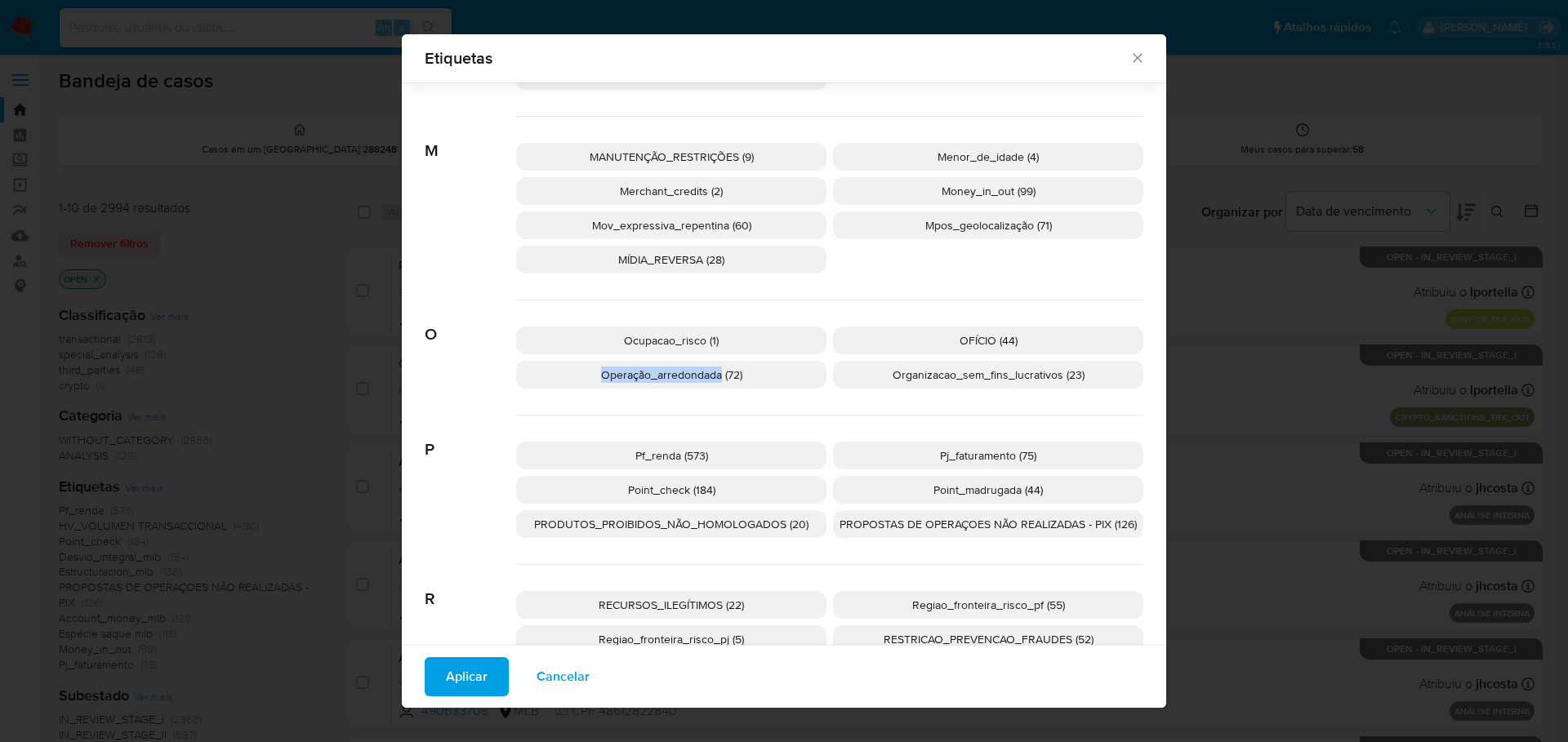
drag, startPoint x: 589, startPoint y: 375, endPoint x: 708, endPoint y: 390, distance: 119.9
click at [712, 389] on div "Ocupacao_risco (1) OFÍCIO (44) Operação_arredondada (72) Organizacao_sem_fins_l…" at bounding box center [829, 358] width 627 height 115
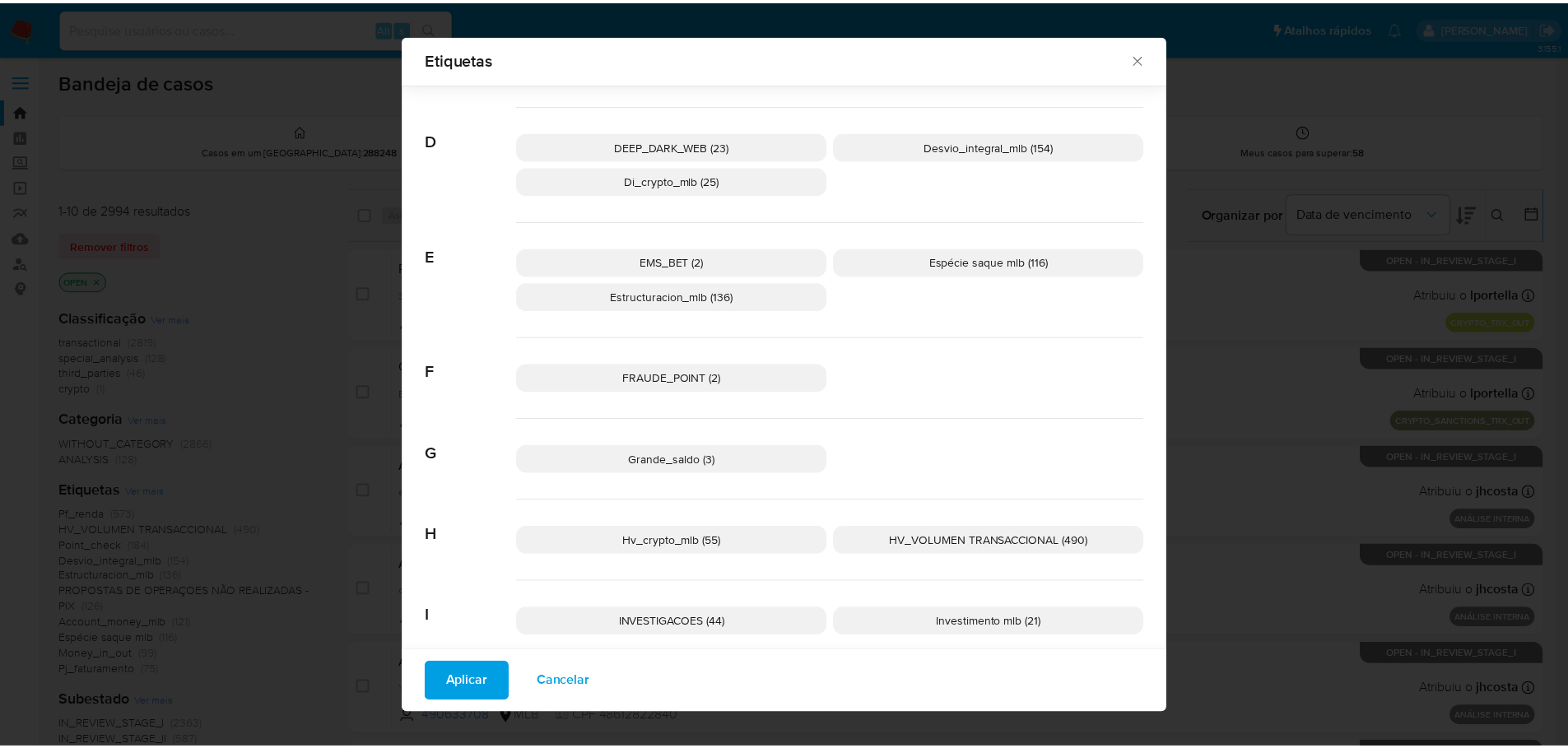
scroll to position [647, 0]
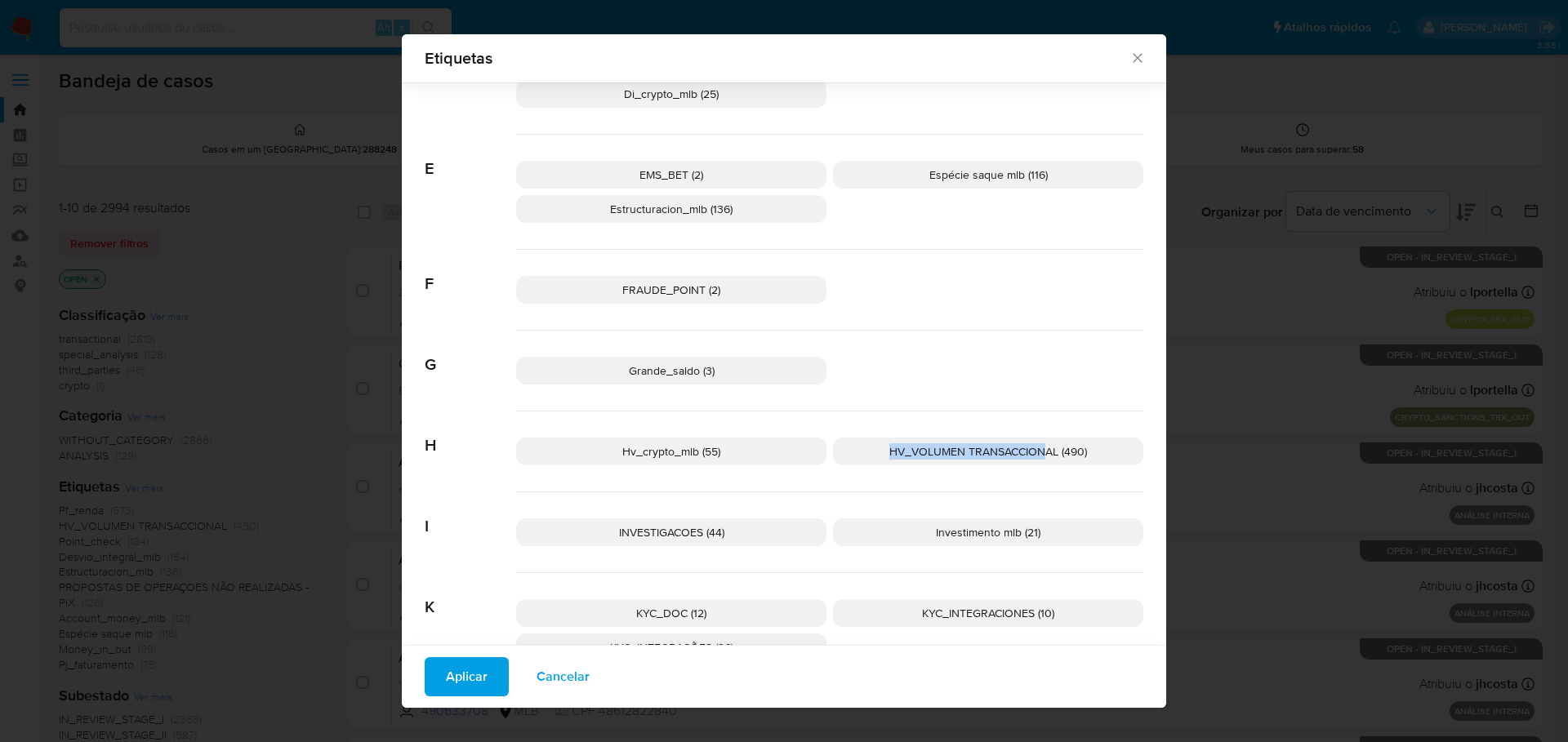
drag, startPoint x: 869, startPoint y: 453, endPoint x: 1040, endPoint y: 479, distance: 173.0
click at [1040, 479] on div "Hv_crypto_mlb (55) HV_VOLUMEN TRANSACCIONAL (490)" at bounding box center [829, 452] width 627 height 81
click at [1136, 49] on div "Etiquetas" at bounding box center [784, 59] width 764 height 49
click at [1136, 54] on icon "Fechar" at bounding box center [1137, 57] width 16 height 16
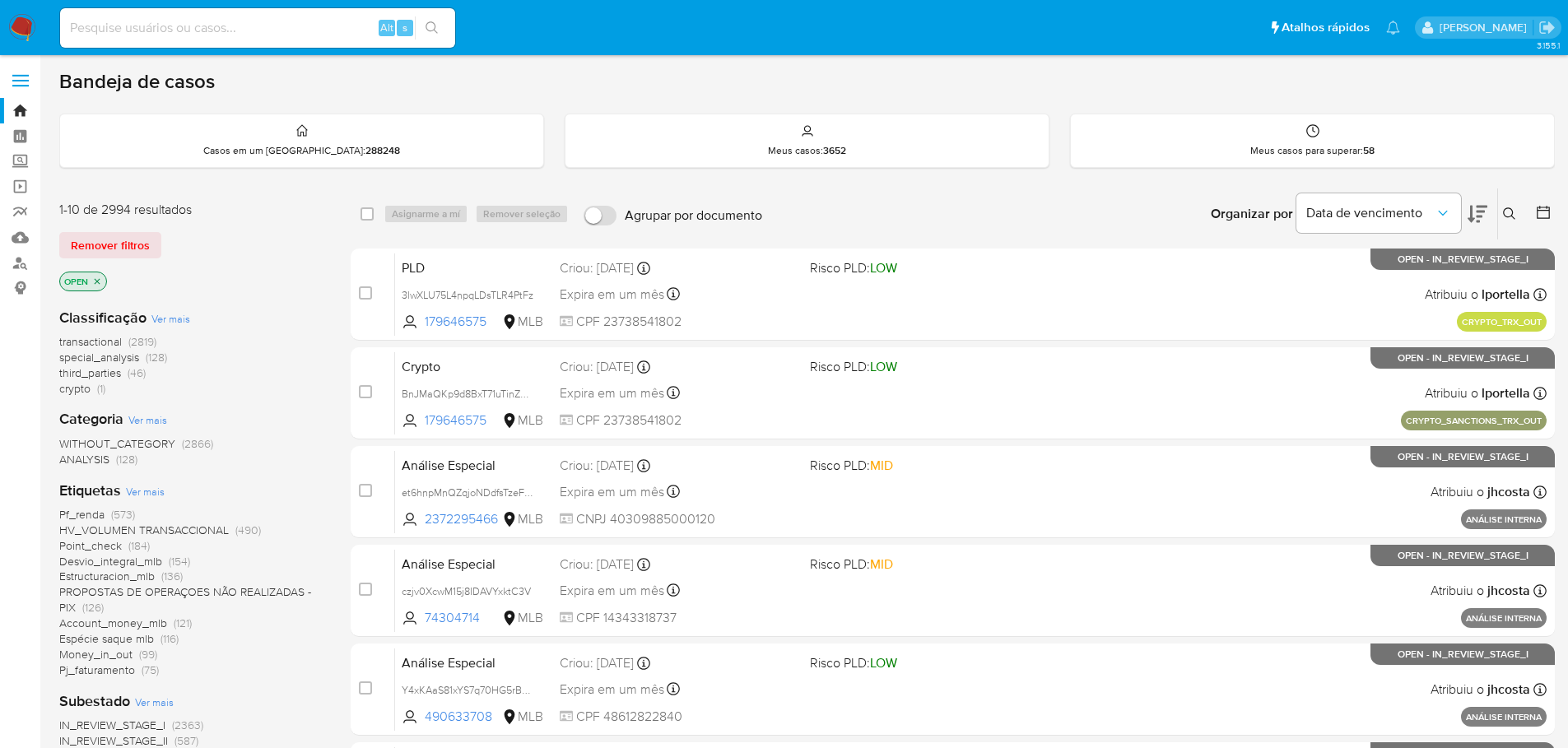
click at [26, 22] on img at bounding box center [22, 28] width 28 height 28
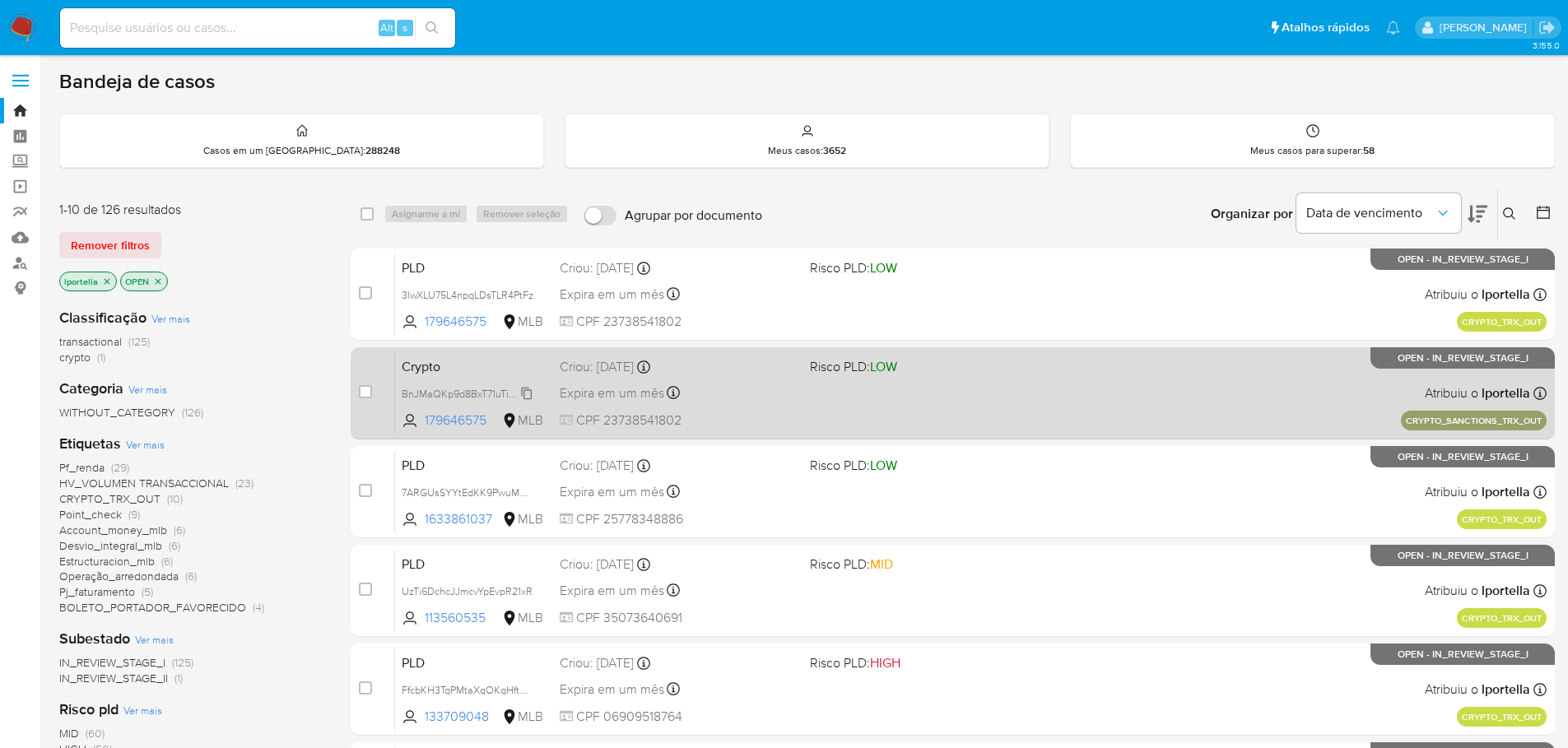
click at [488, 394] on span "BnJMaQKp9d8BxT71uTinZJTM" at bounding box center [470, 392] width 137 height 18
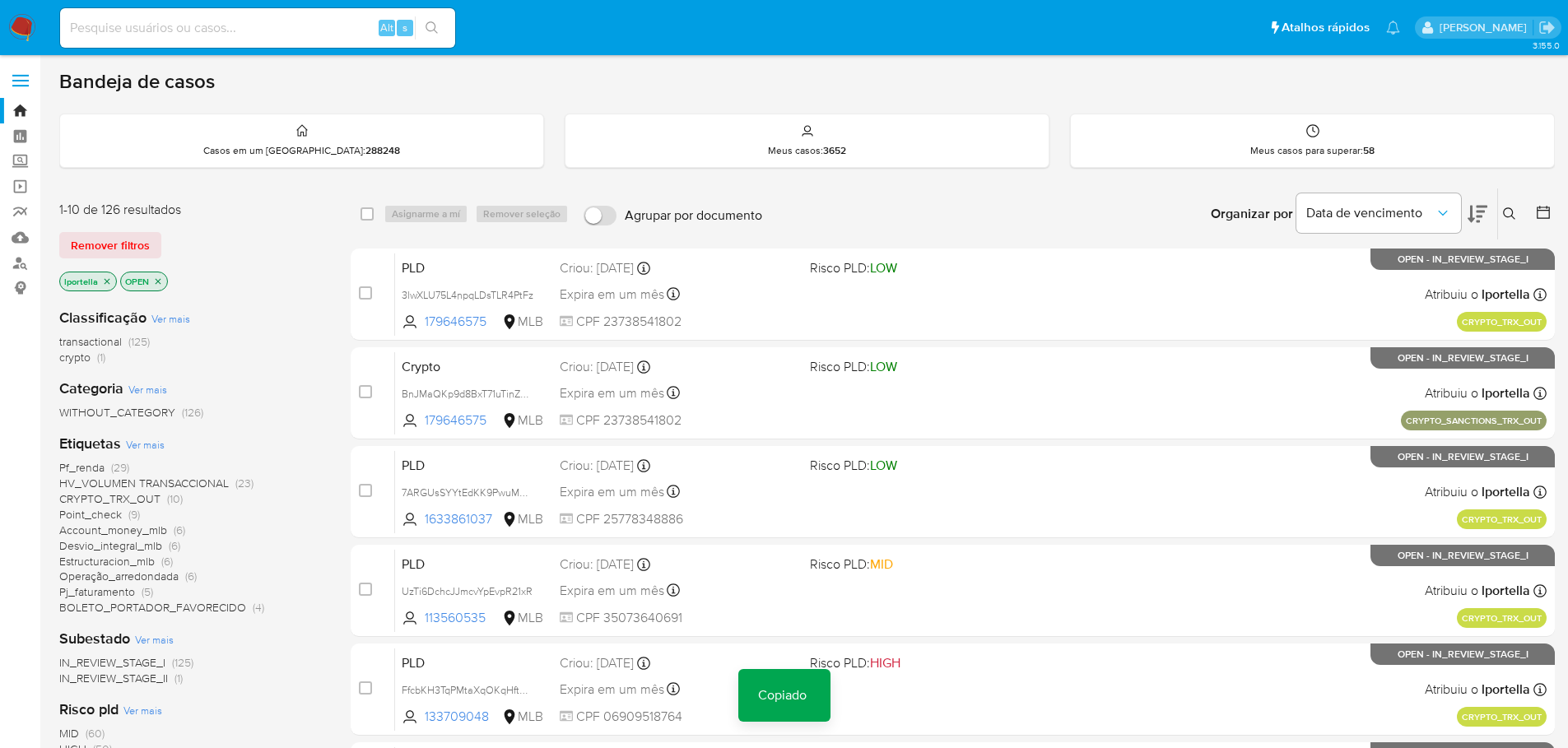
click at [305, 22] on input at bounding box center [258, 28] width 395 height 21
paste input "BnJMaQKp9d8BxT71uTinZJTM"
type input "BnJMaQKp9d8BxT71uTinZJTM"
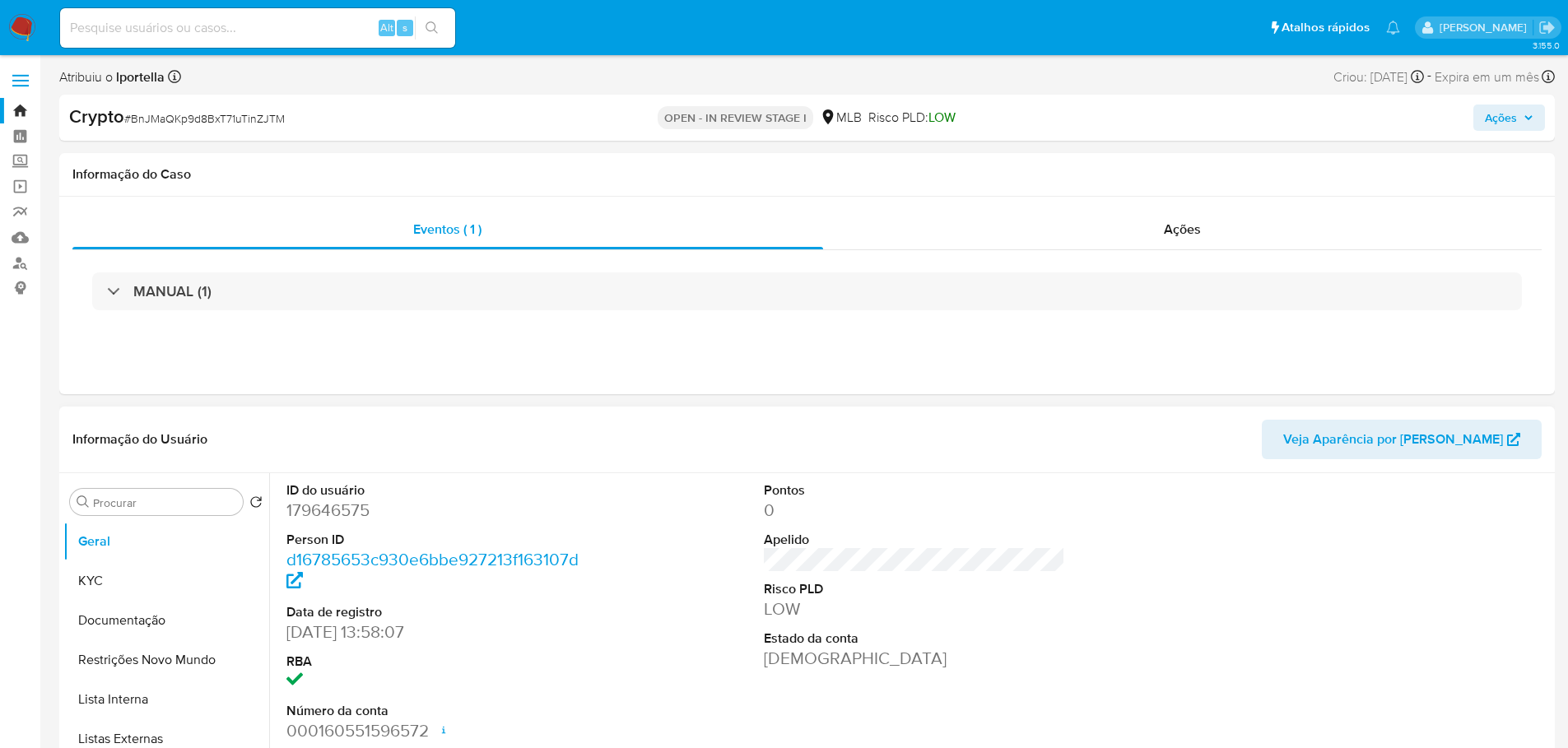
click at [355, 505] on dd "179646575" at bounding box center [438, 510] width 302 height 23
select select "10"
click at [355, 505] on dd "179646575" at bounding box center [438, 510] width 302 height 23
copy dd "179646575"
click at [1495, 123] on span "Ações" at bounding box center [1501, 118] width 32 height 26
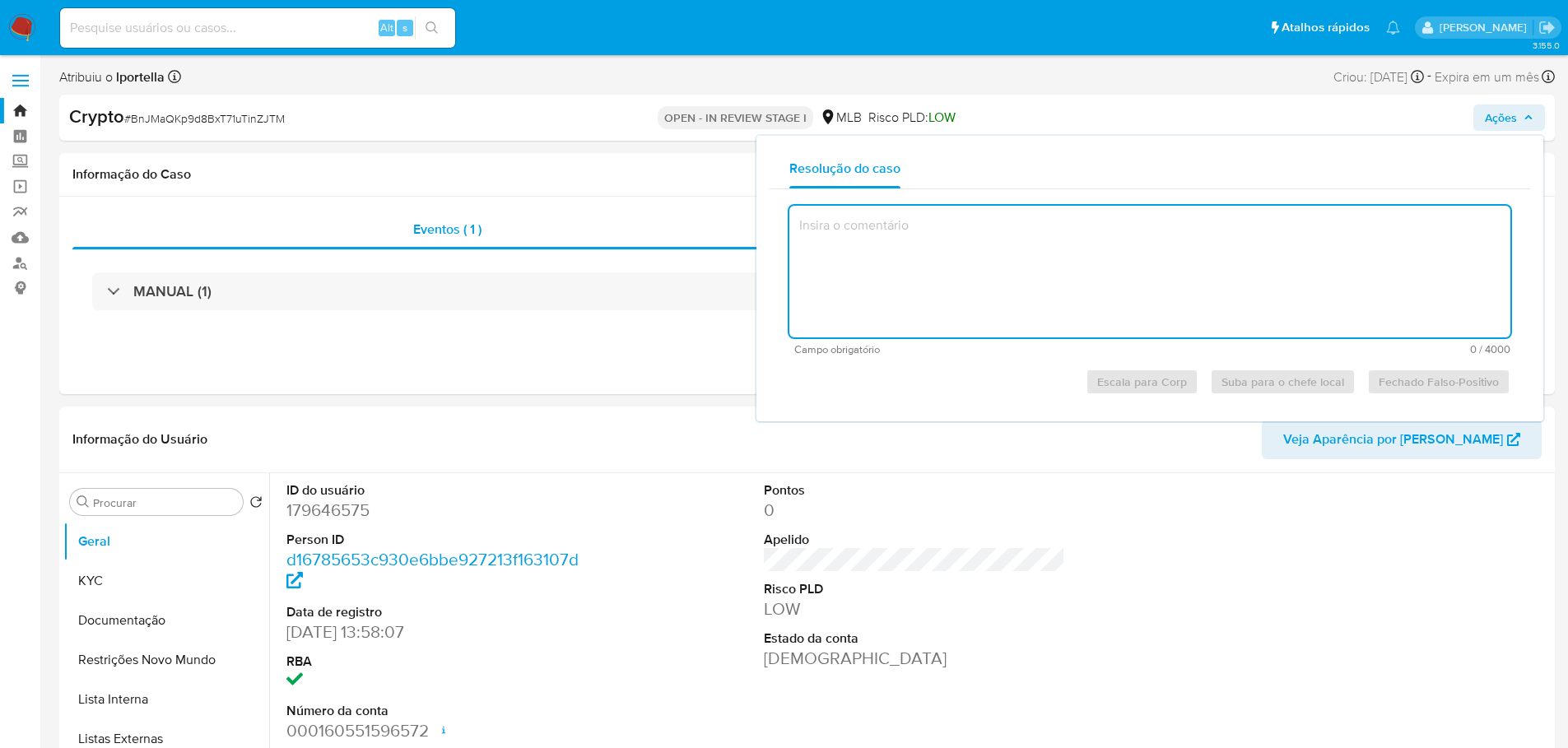
click at [1016, 265] on textarea at bounding box center [1149, 271] width 721 height 132
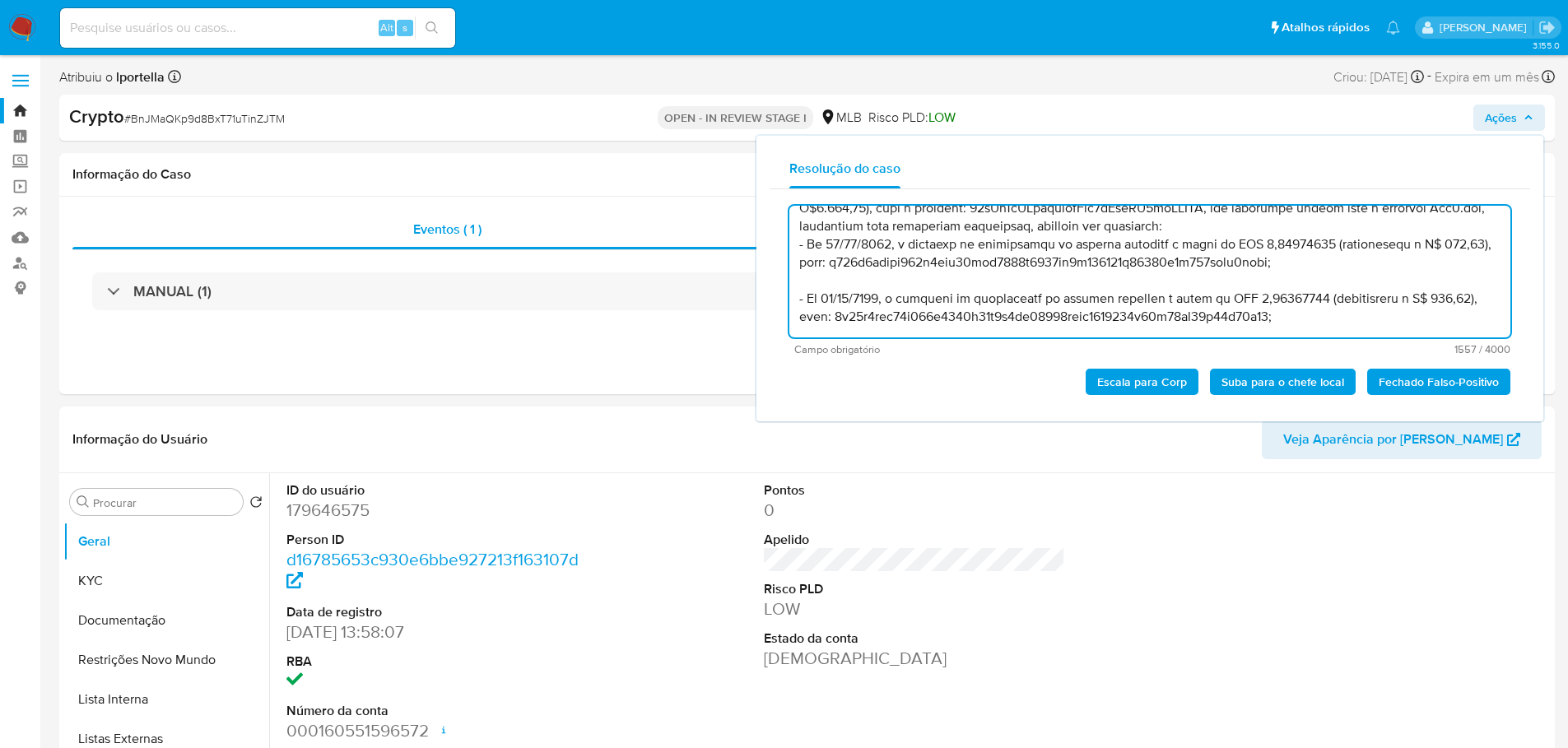
scroll to position [82, 0]
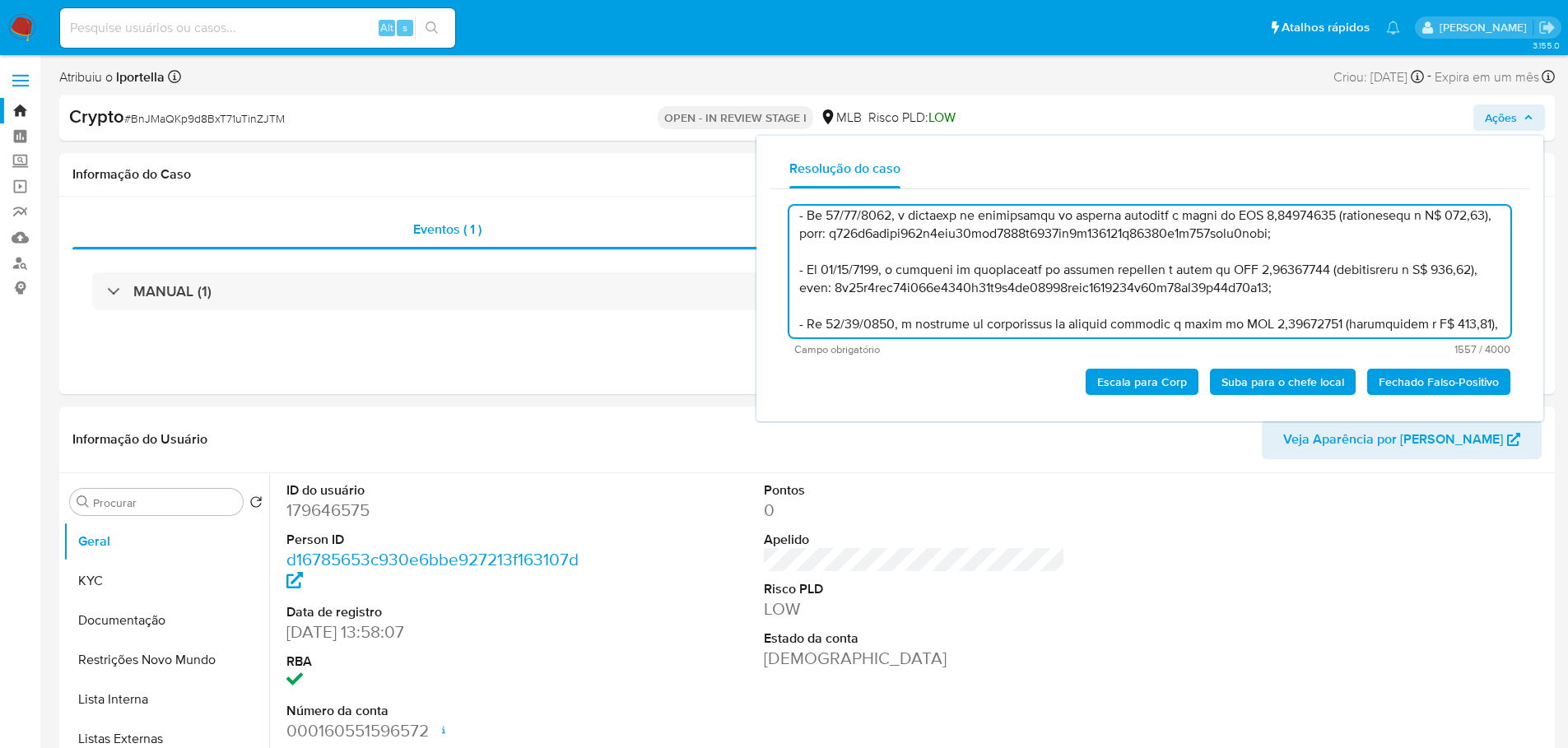
click at [1344, 232] on textarea at bounding box center [1149, 271] width 721 height 132
click at [1360, 287] on textarea at bounding box center [1149, 271] width 721 height 132
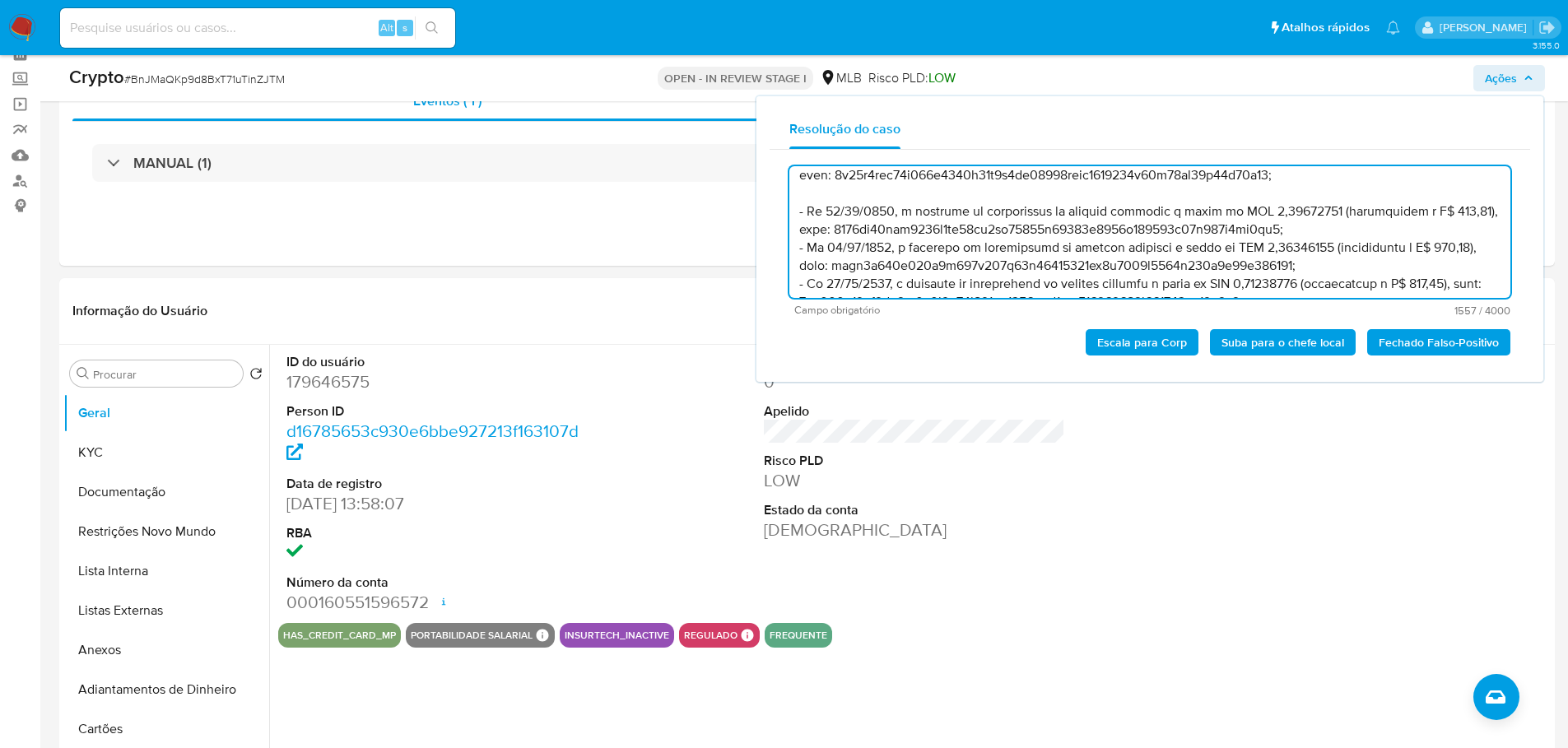
scroll to position [216, 0]
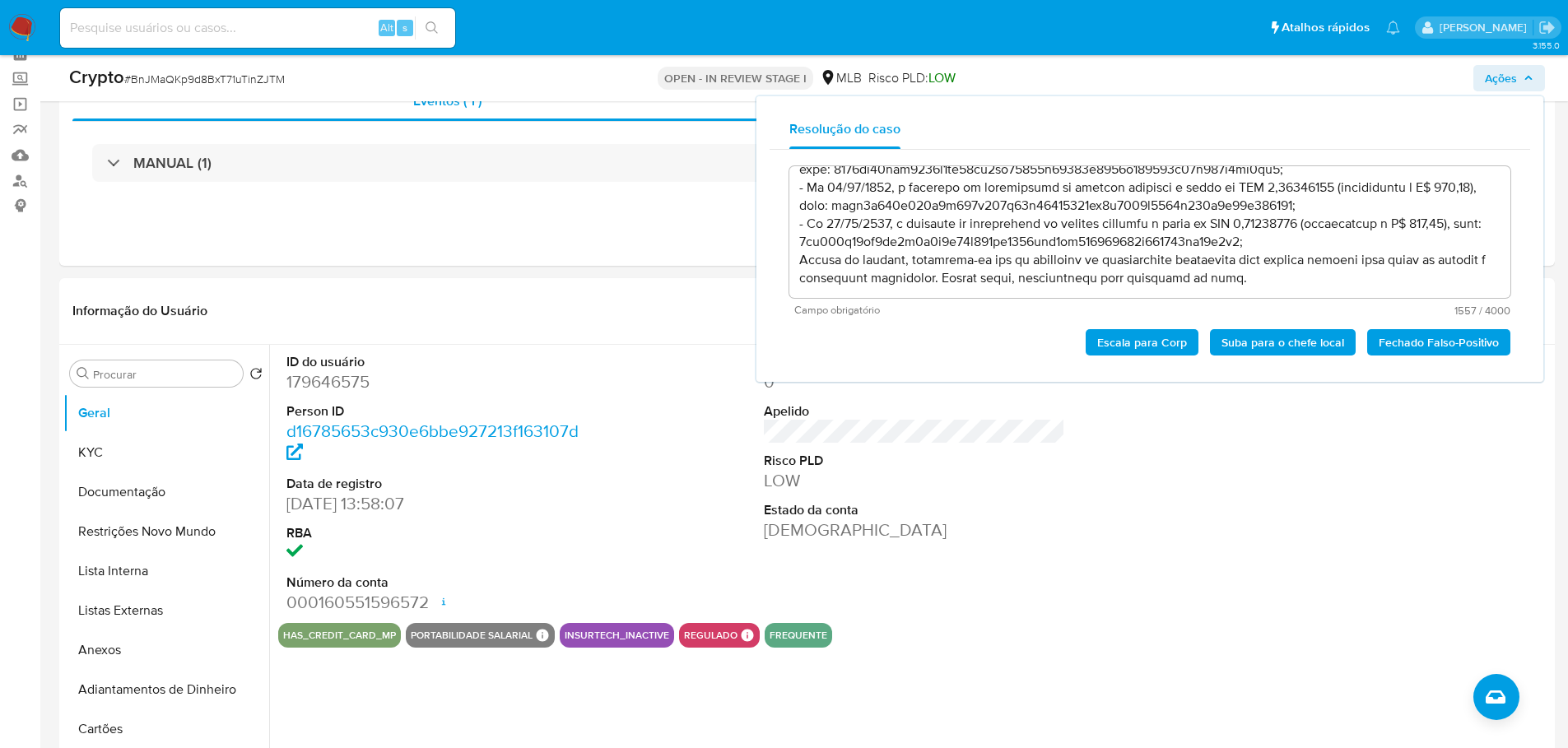
click at [1148, 341] on span "Escala para Corp" at bounding box center [1142, 343] width 90 height 23
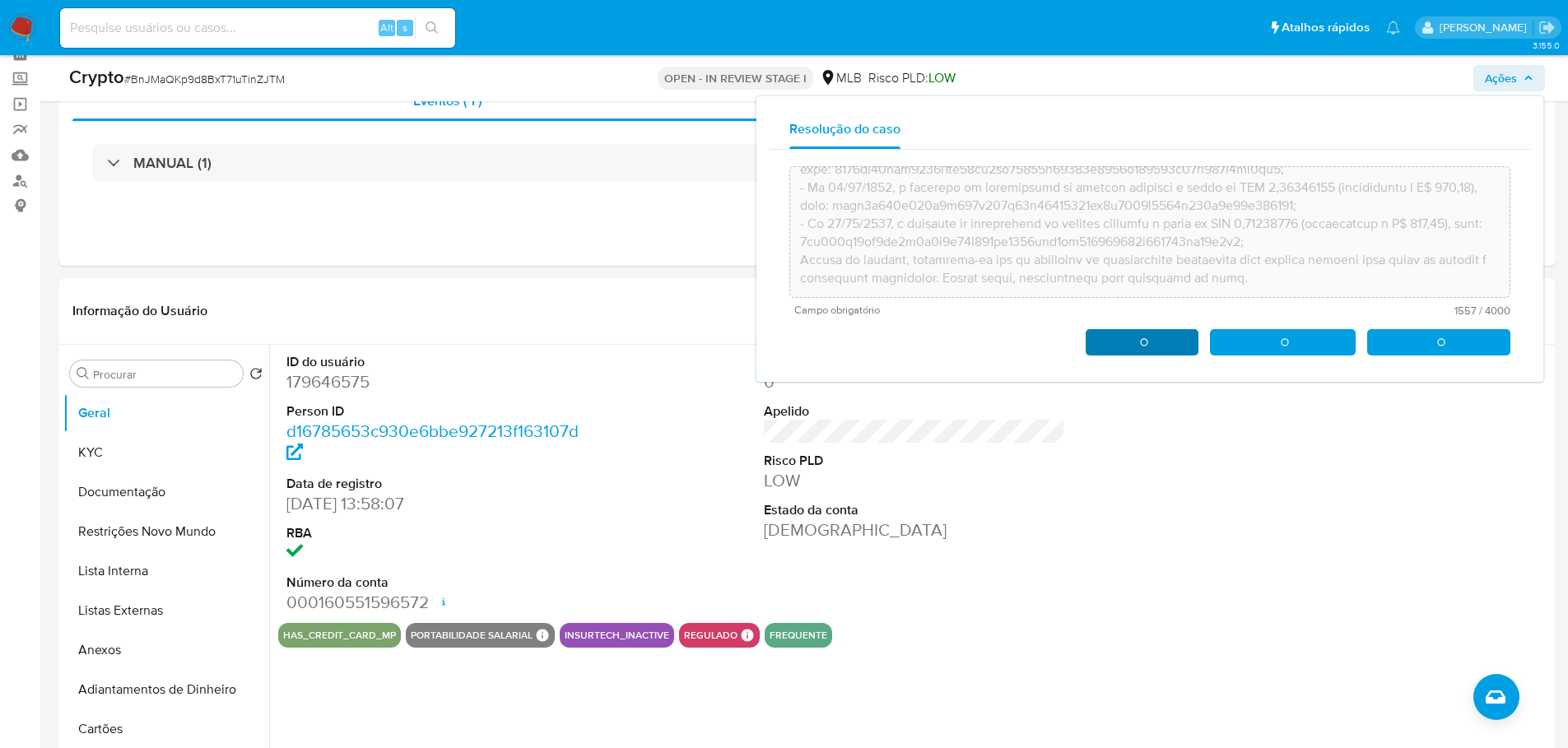
type textarea "Durante o monitoramento contínuo do KYT, um alerta foi acionado em 22/08/2025, …"
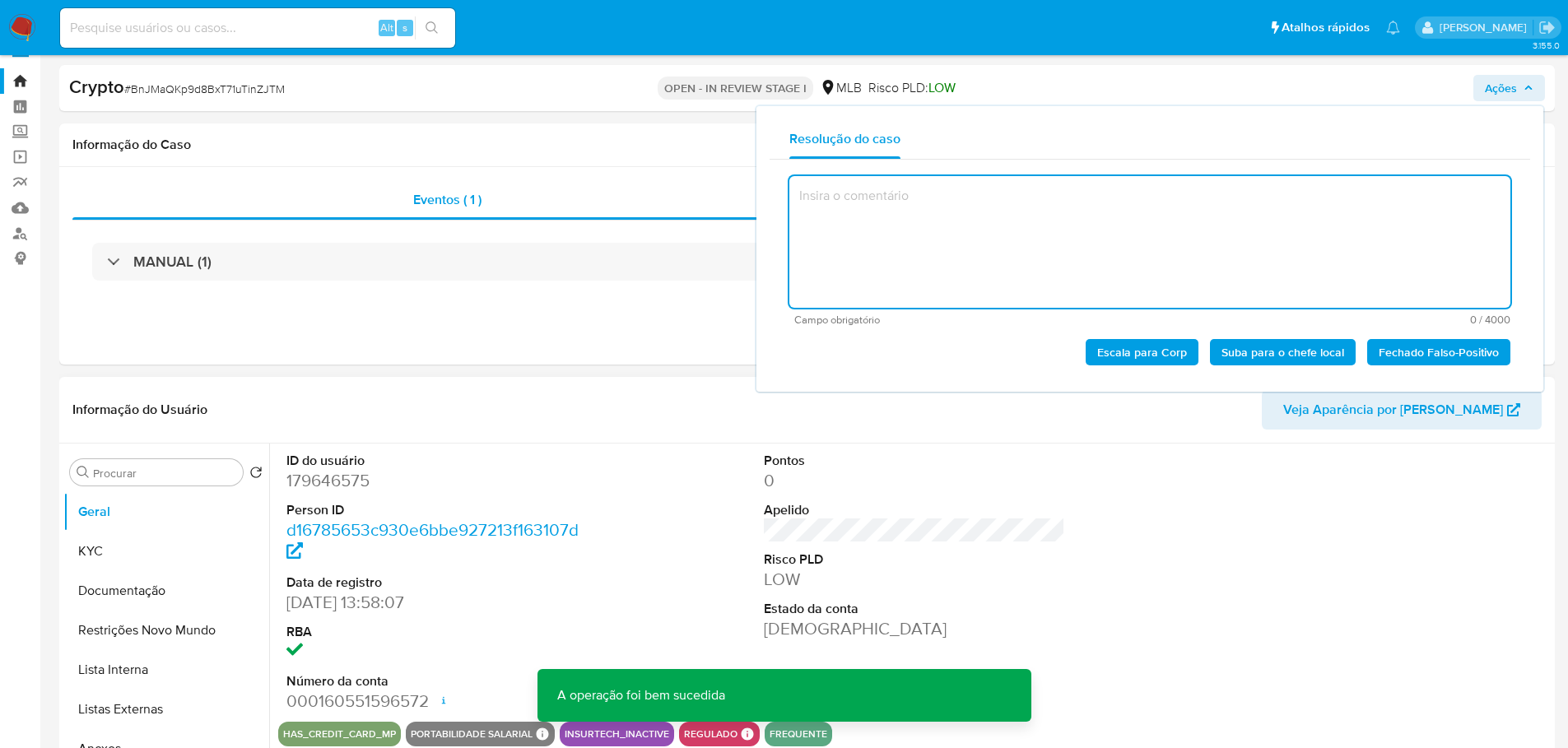
scroll to position [0, 0]
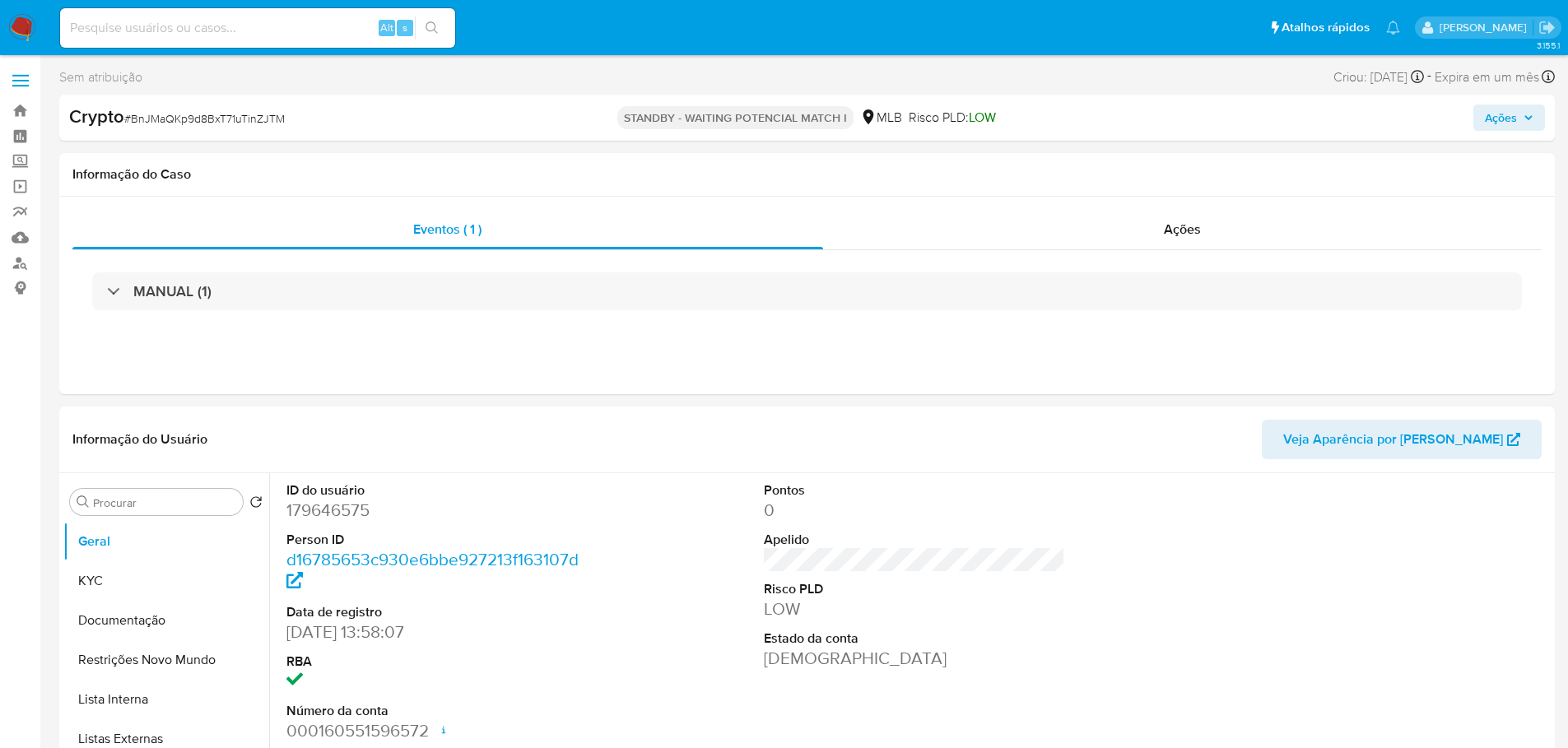
select select "10"
click at [502, 246] on div "Eventos ( 1 )" at bounding box center [448, 229] width 751 height 39
click at [572, 92] on div "Sem atribuição Asignado el: 25/08/2025 13:13:51 Criou: 25/08/2025 Criou: 25/08/…" at bounding box center [808, 80] width 1496 height 29
click at [1206, 239] on div "Ações" at bounding box center [1183, 229] width 719 height 39
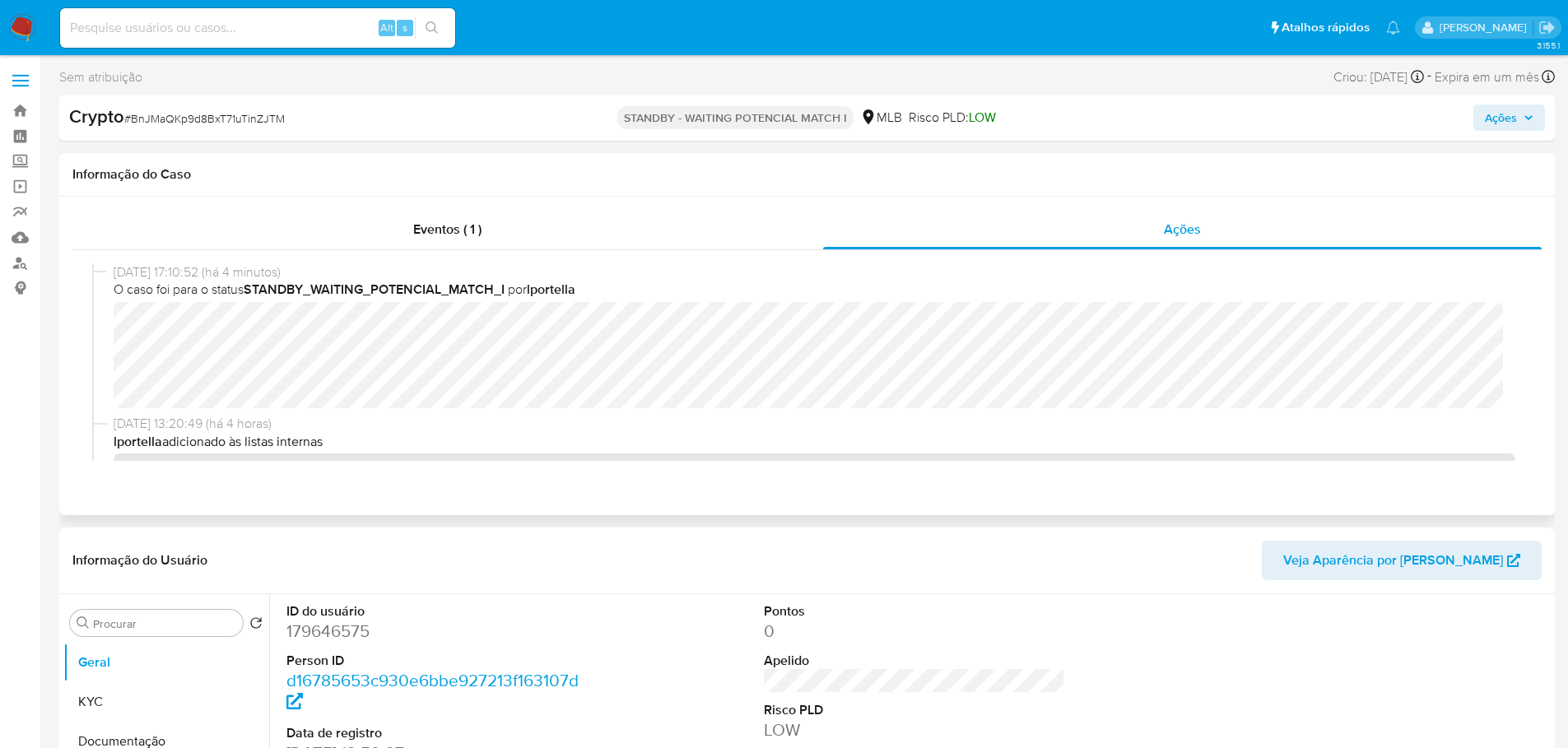
click at [405, 260] on div "25/08/2025 17:10:52 (há 4 minutos) O caso foi para o status STANDBY_WAITING_POT…" at bounding box center [807, 362] width 1469 height 224
click at [402, 243] on div "Eventos ( 1 )" at bounding box center [448, 229] width 751 height 39
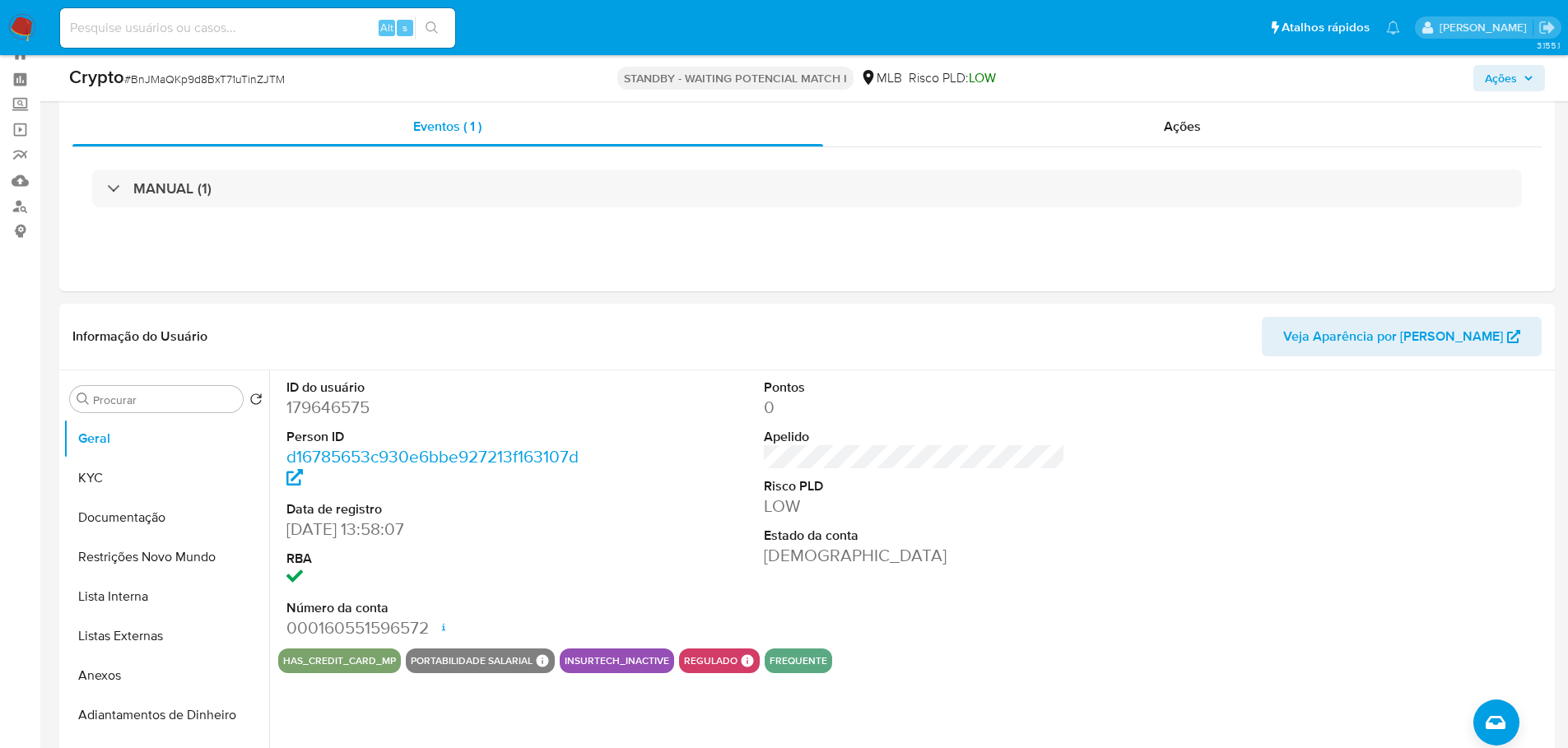
scroll to position [82, 0]
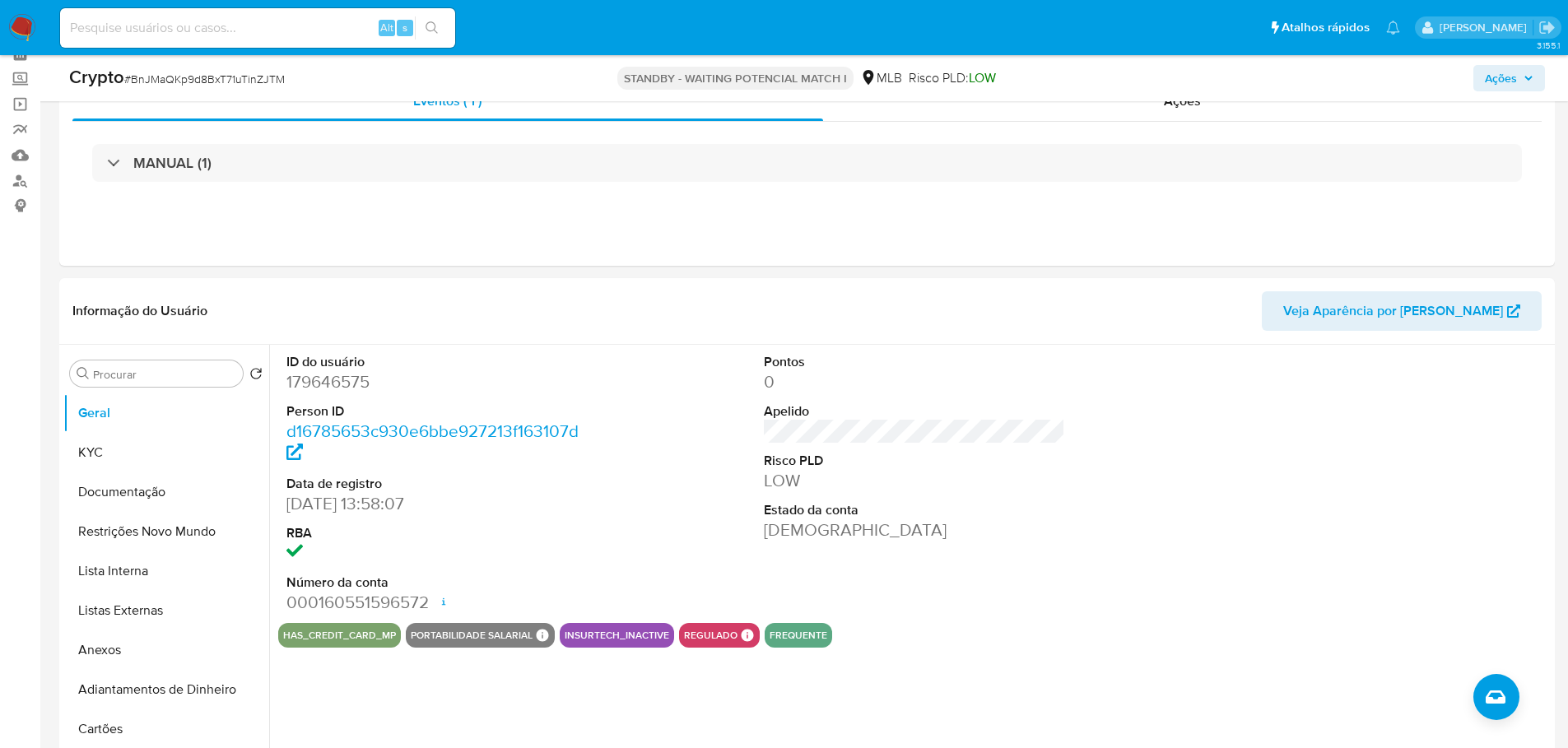
click at [475, 291] on div "Informação do Usuário Veja Aparência por Pessoa" at bounding box center [808, 311] width 1496 height 66
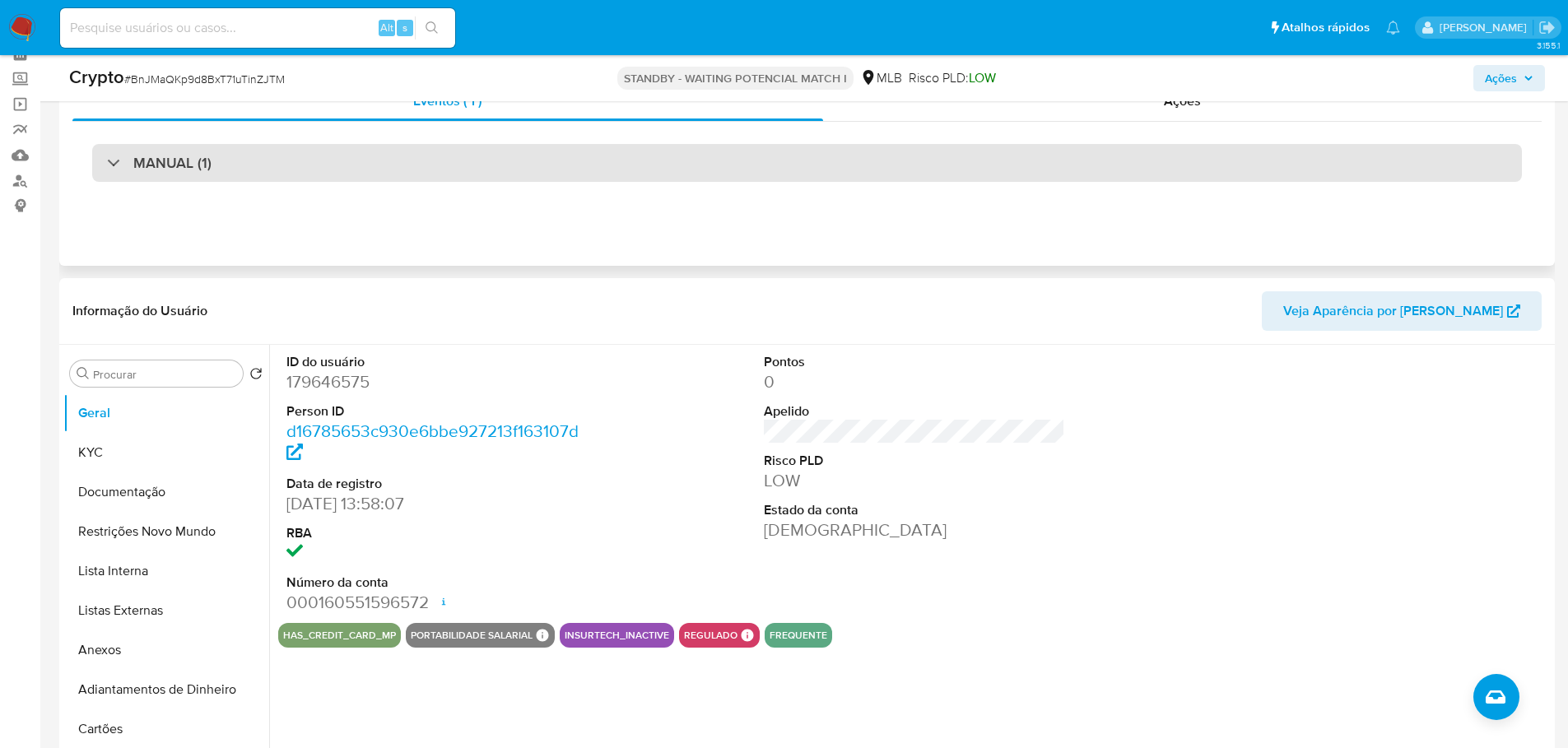
click at [388, 170] on div "MANUAL (1)" at bounding box center [808, 163] width 1430 height 38
